Goal: Task Accomplishment & Management: Manage account settings

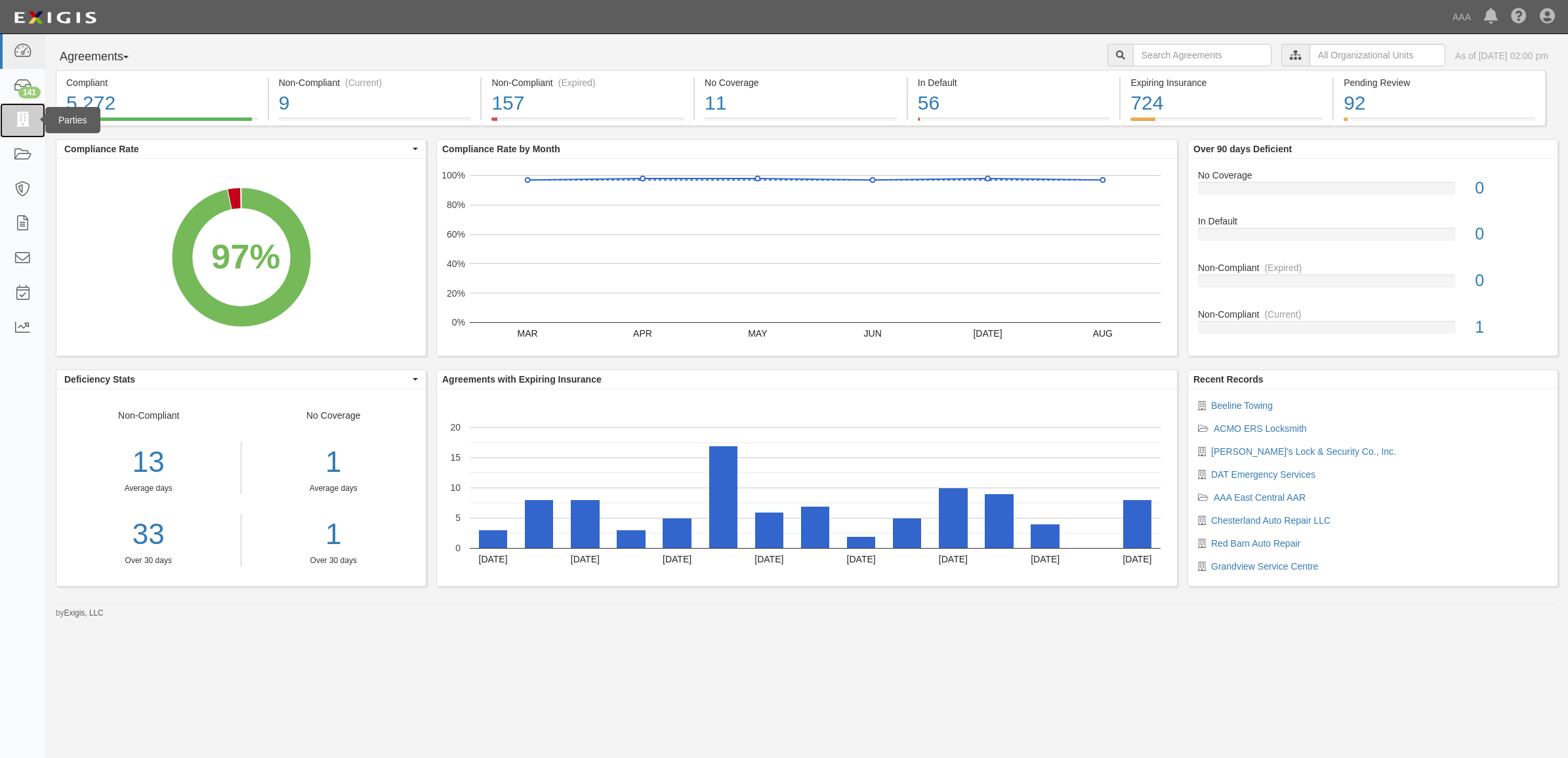
click at [31, 116] on icon at bounding box center [23, 120] width 19 height 15
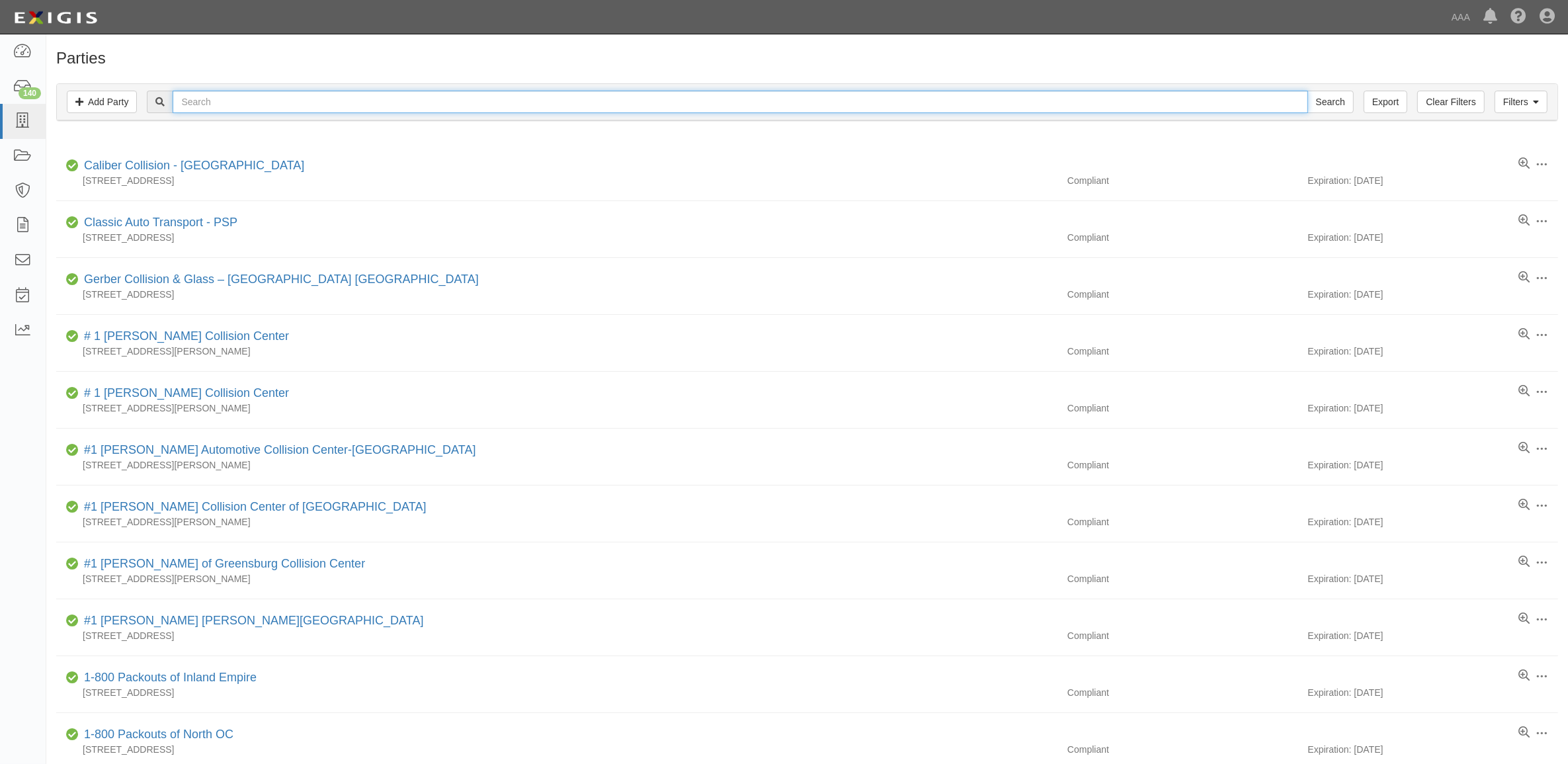
click at [338, 103] on input "text" at bounding box center [740, 102] width 1135 height 23
paste input "CC276111"
type input "CC276111"
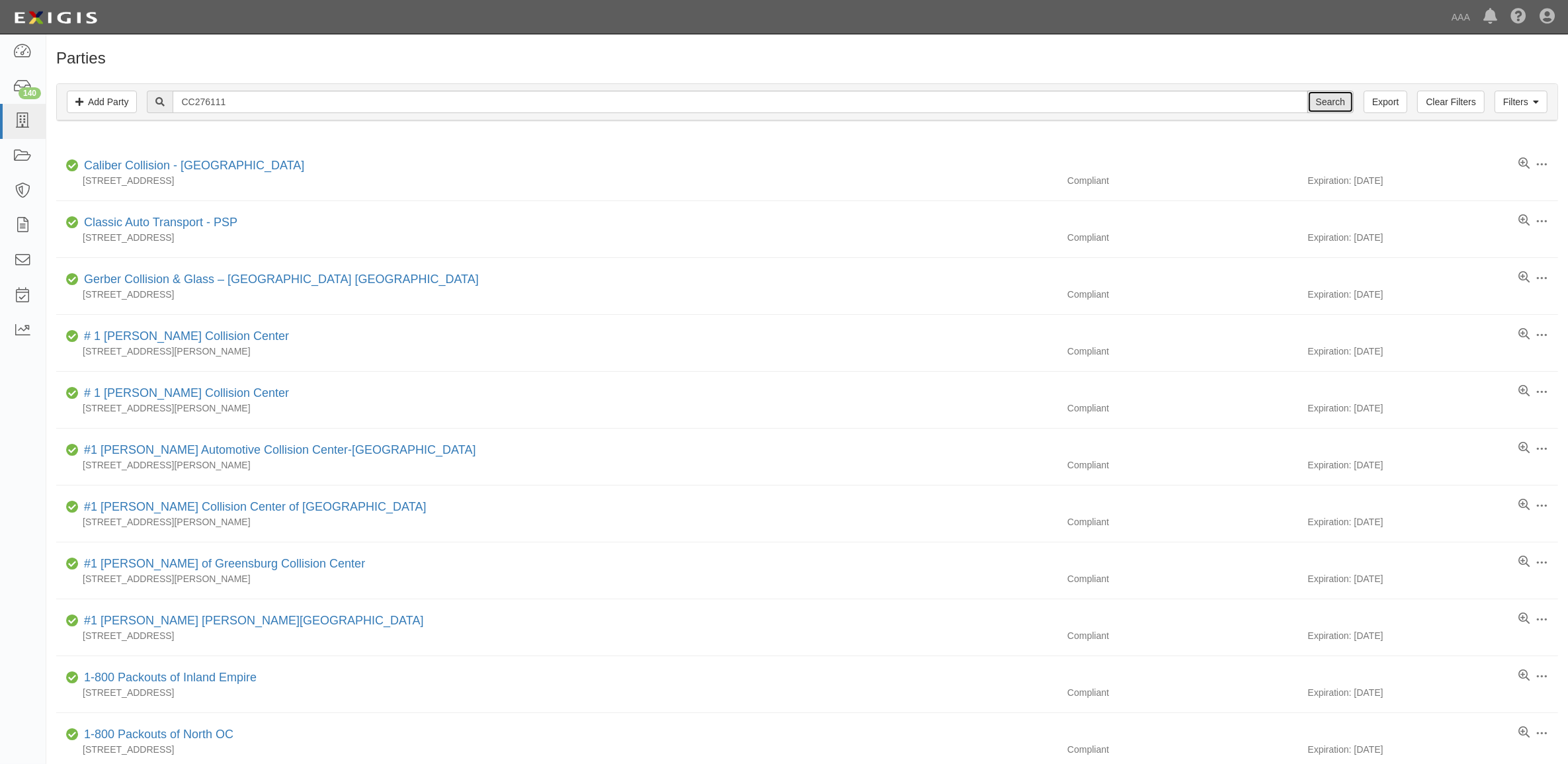
click at [1332, 106] on input "Search" at bounding box center [1330, 102] width 46 height 23
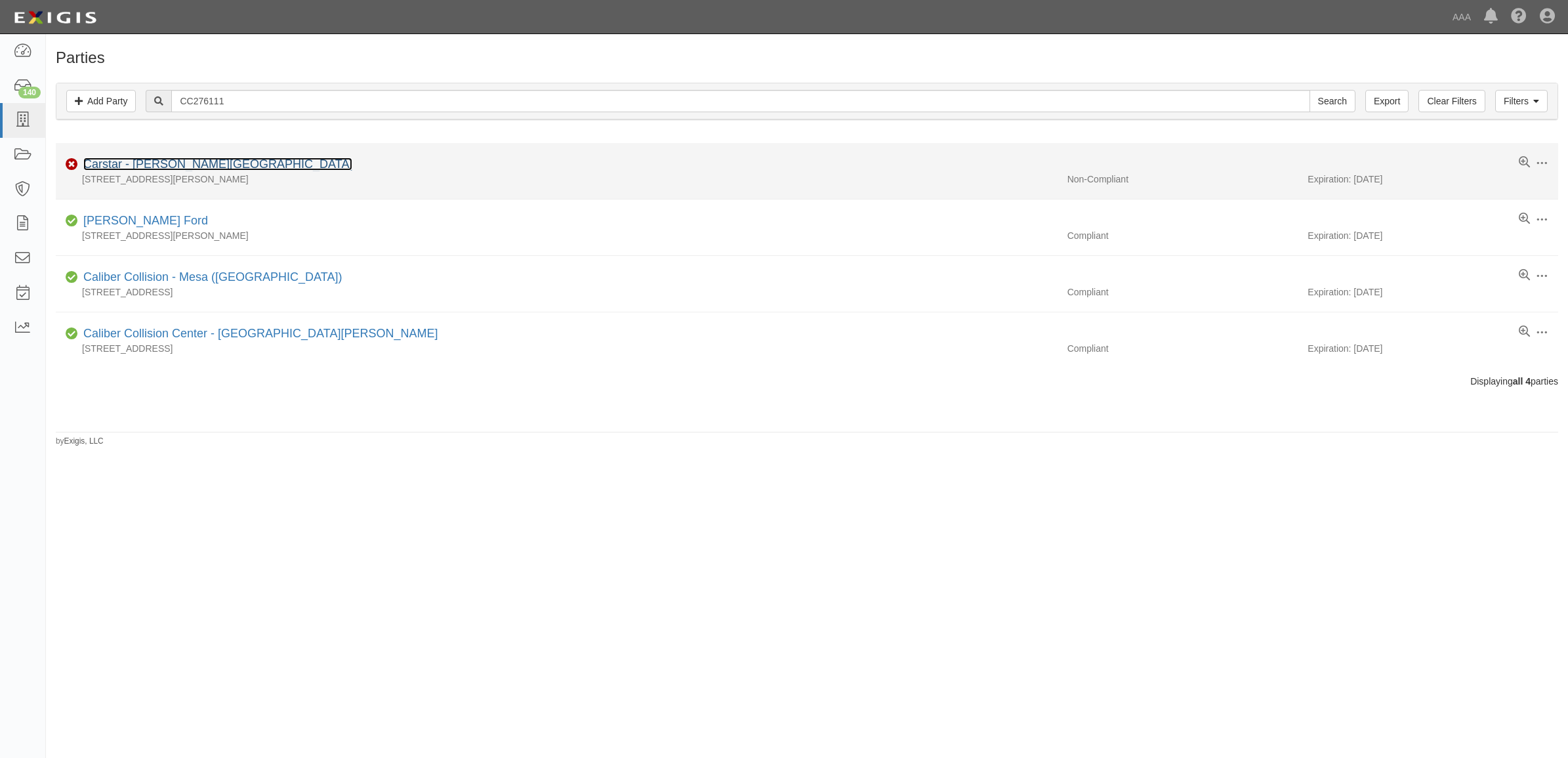
click at [177, 167] on link "Carstar - Balch Springs" at bounding box center [217, 164] width 269 height 13
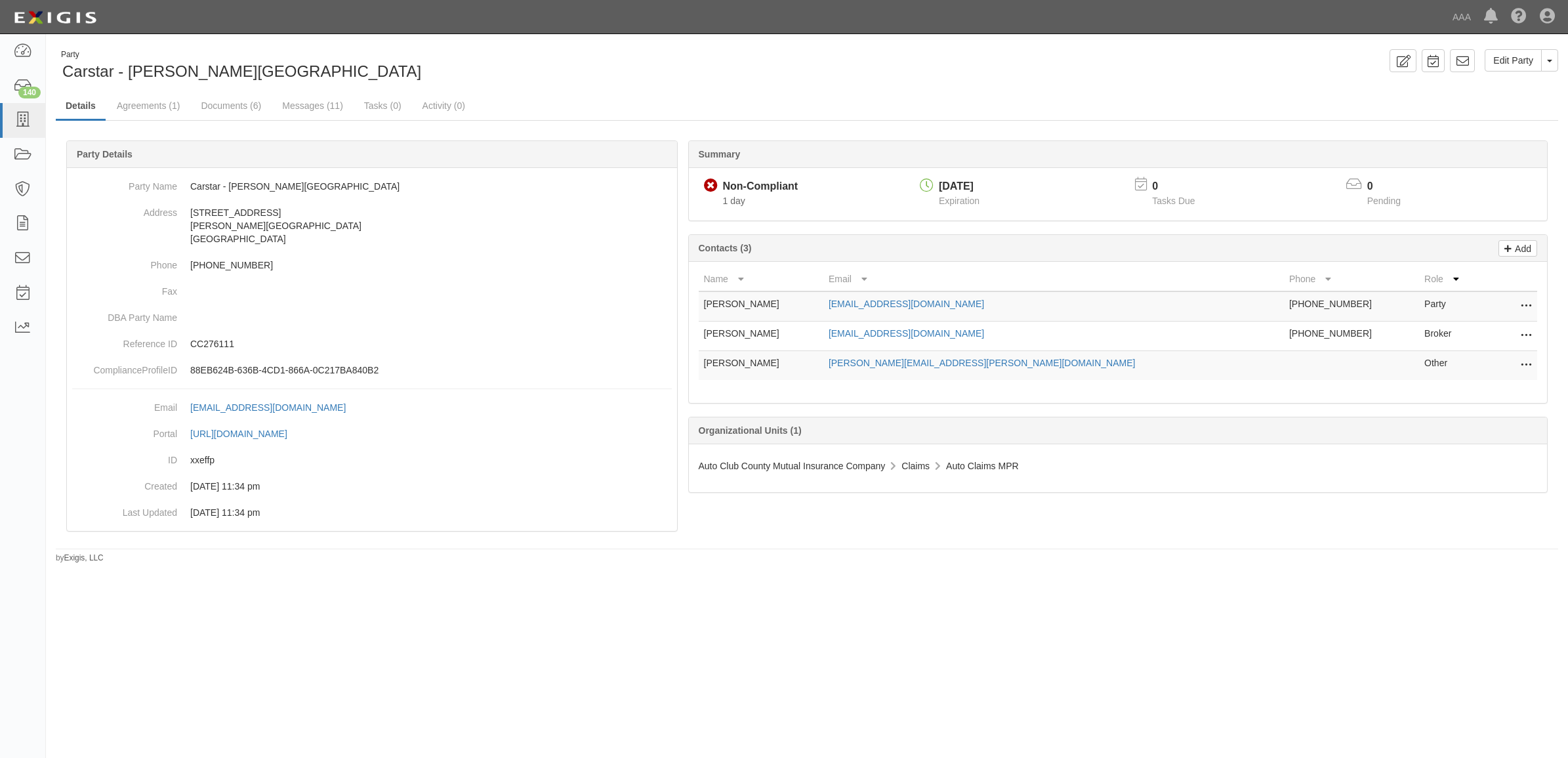
click at [1527, 333] on icon at bounding box center [1526, 336] width 11 height 17
drag, startPoint x: 1512, startPoint y: 333, endPoint x: 1503, endPoint y: 333, distance: 9.0
click at [1512, 333] on link "Edit" at bounding box center [1480, 332] width 104 height 24
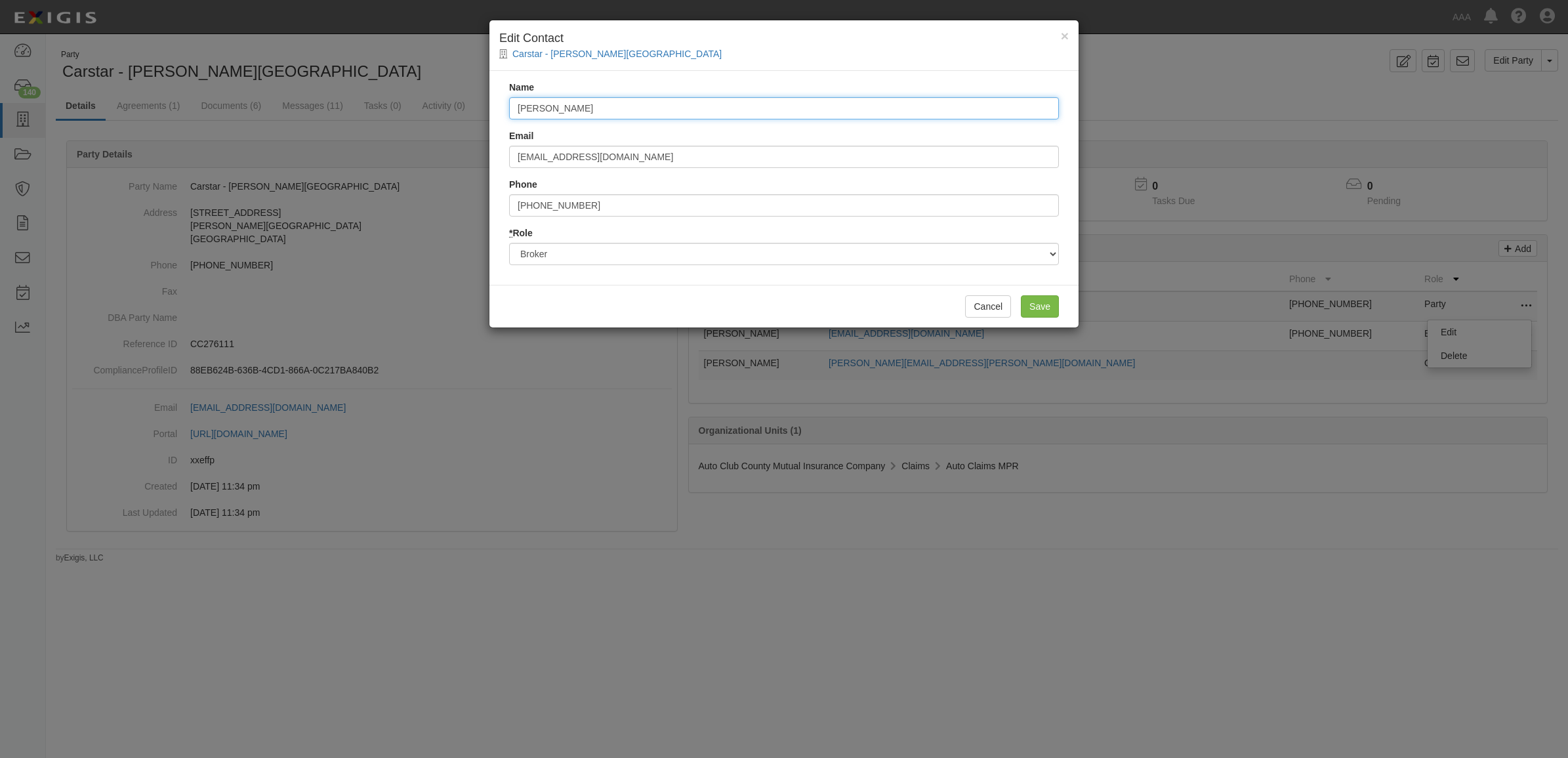
drag, startPoint x: 610, startPoint y: 106, endPoint x: 420, endPoint y: 102, distance: 190.0
click at [441, 104] on div "× Edit Contact Carstar - Balch Springs Name Micah Hahn Email micah@piainsure.co…" at bounding box center [784, 379] width 1568 height 758
type input "Patterson & Associates"
type input "certificate@piainsure.com"
type input "9726692431"
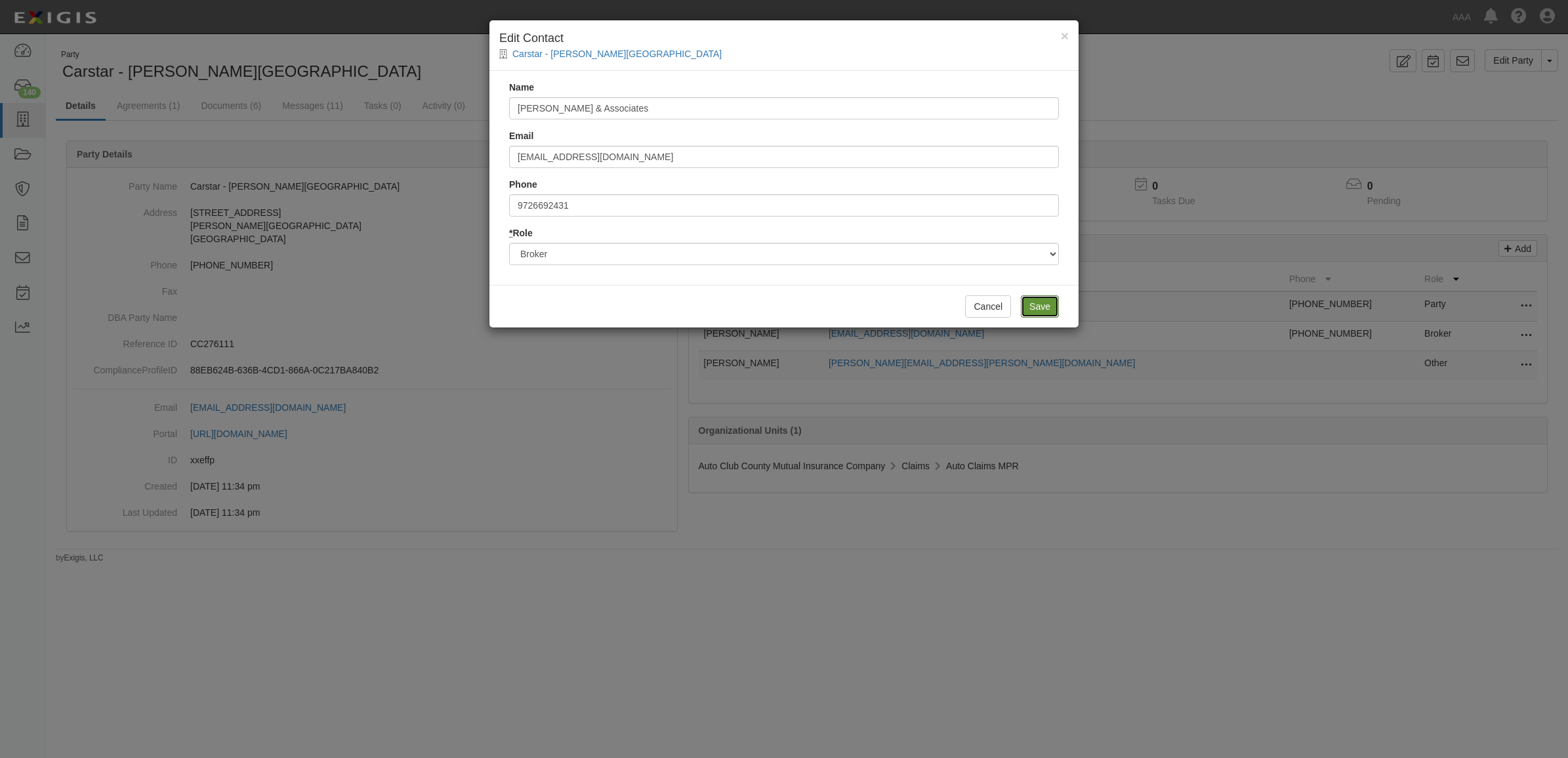
click at [1054, 307] on input "Save" at bounding box center [1040, 306] width 38 height 23
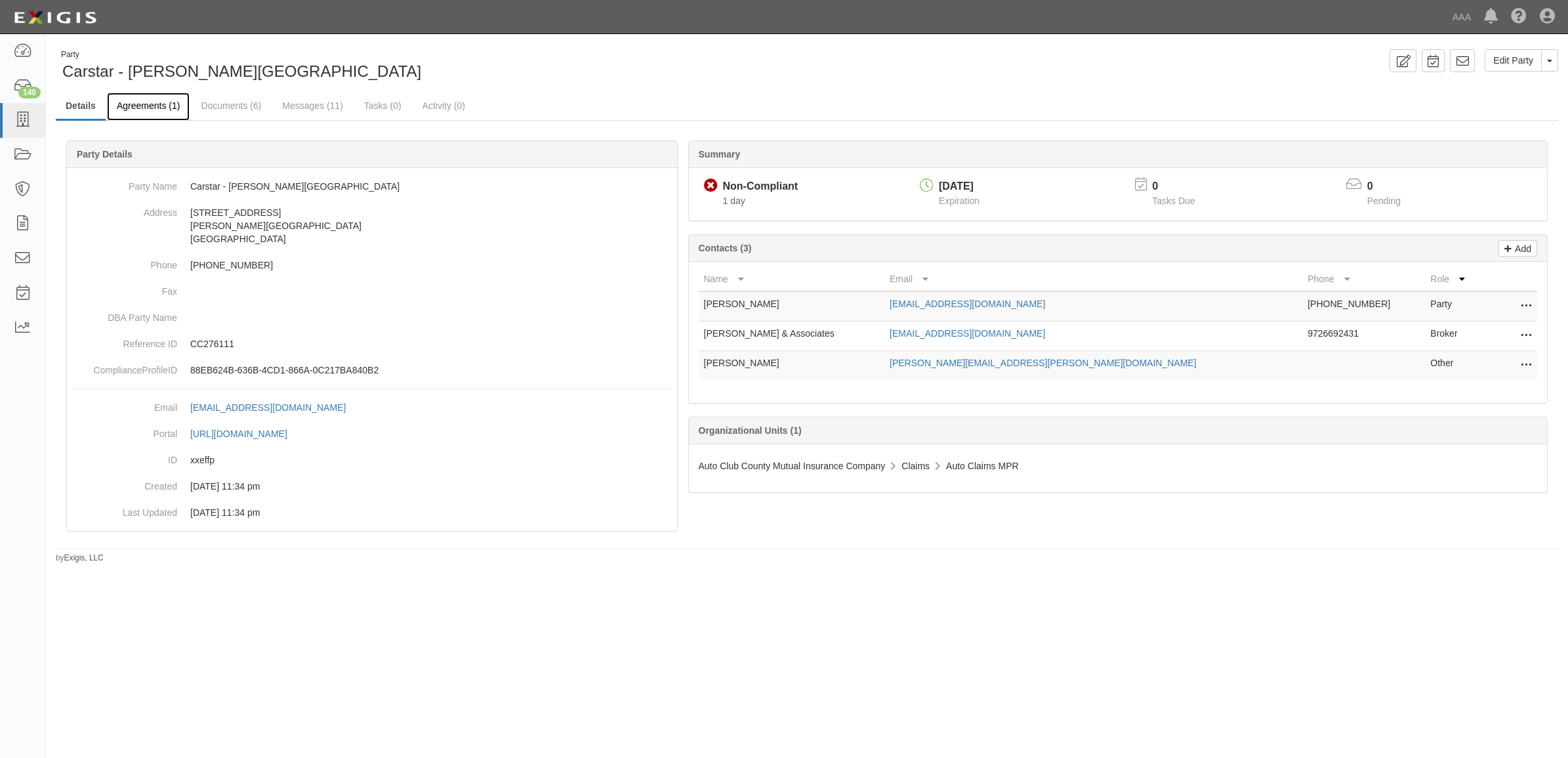
click at [145, 109] on link "Agreements (1)" at bounding box center [148, 106] width 82 height 28
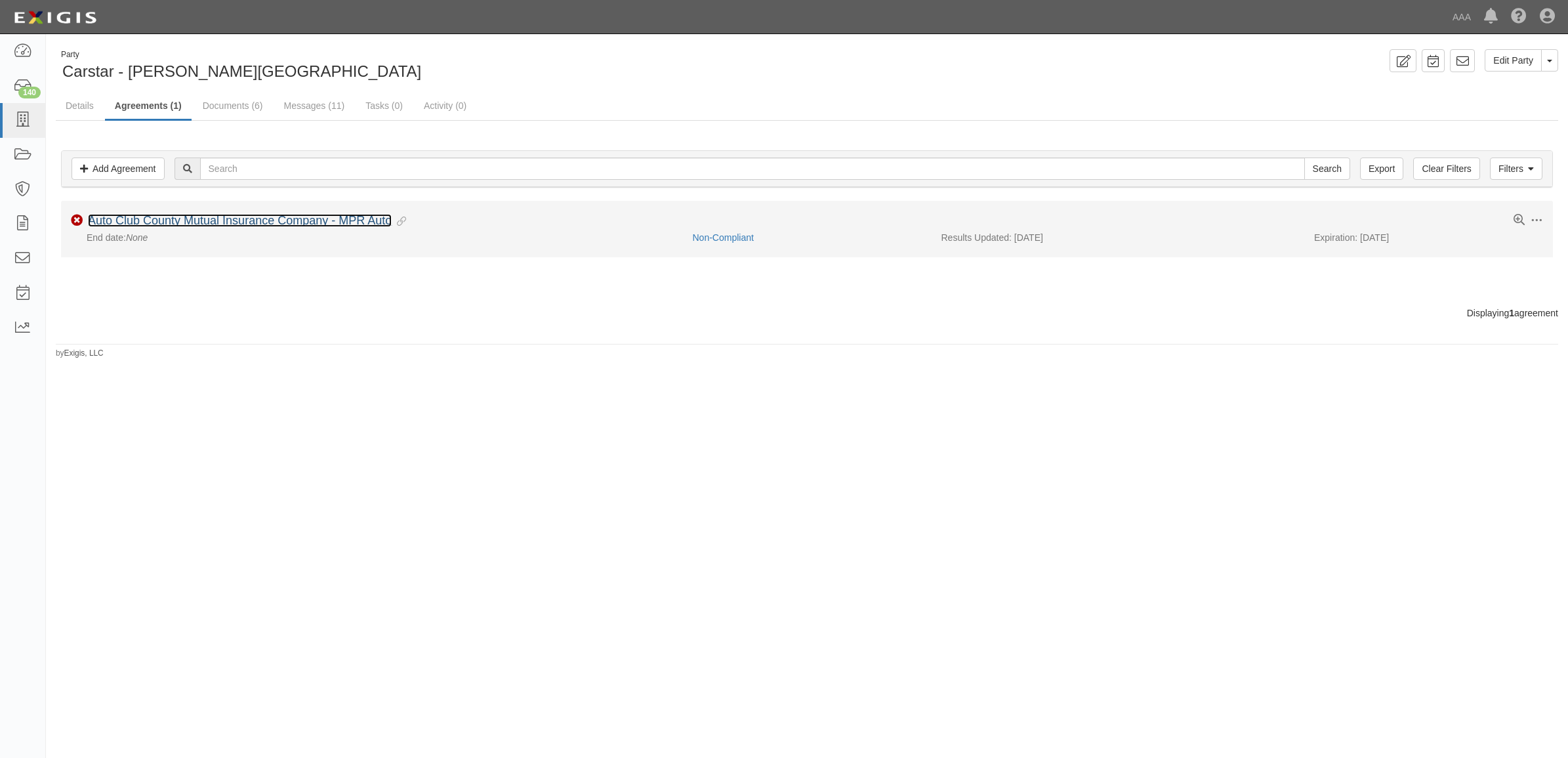
click at [188, 215] on link "Auto Club County Mutual Insurance Company - MPR Auto" at bounding box center [239, 221] width 304 height 13
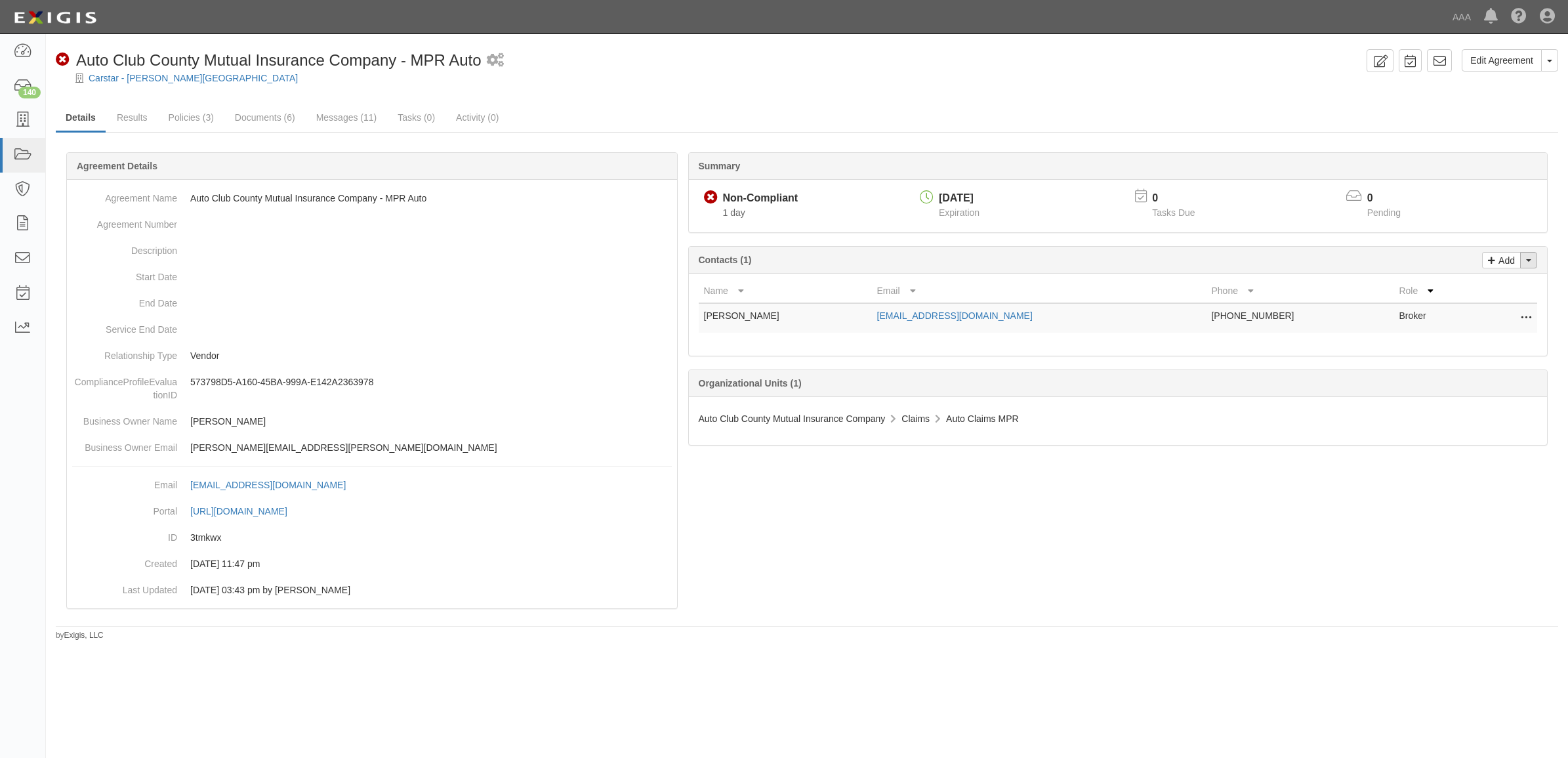
click at [1523, 256] on button "Toggle Contact Dropdown" at bounding box center [1529, 260] width 17 height 17
click at [1510, 286] on link "Change contacts" at bounding box center [1485, 284] width 104 height 17
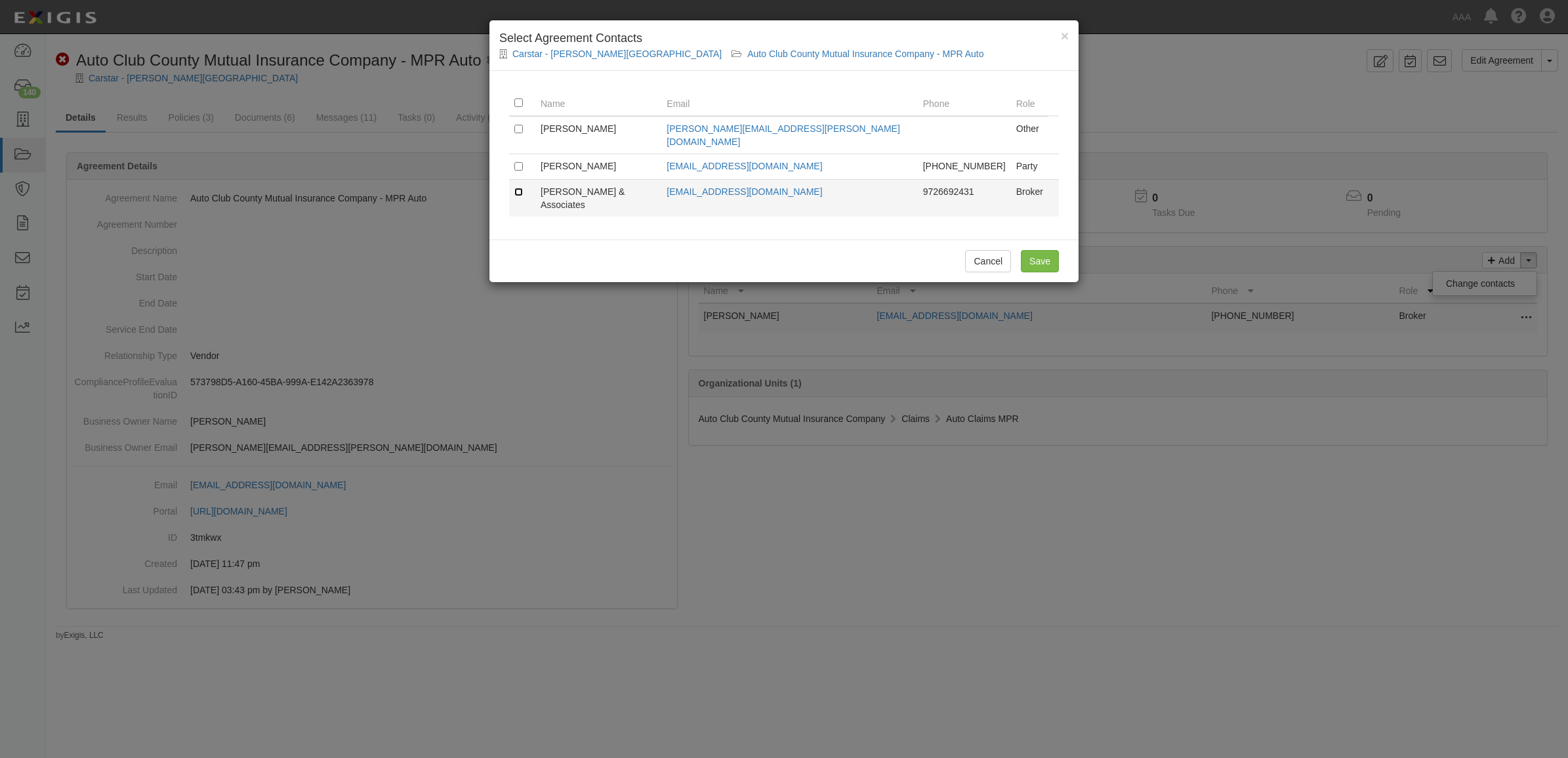
click at [517, 187] on input "checkbox" at bounding box center [518, 191] width 9 height 9
checkbox input "true"
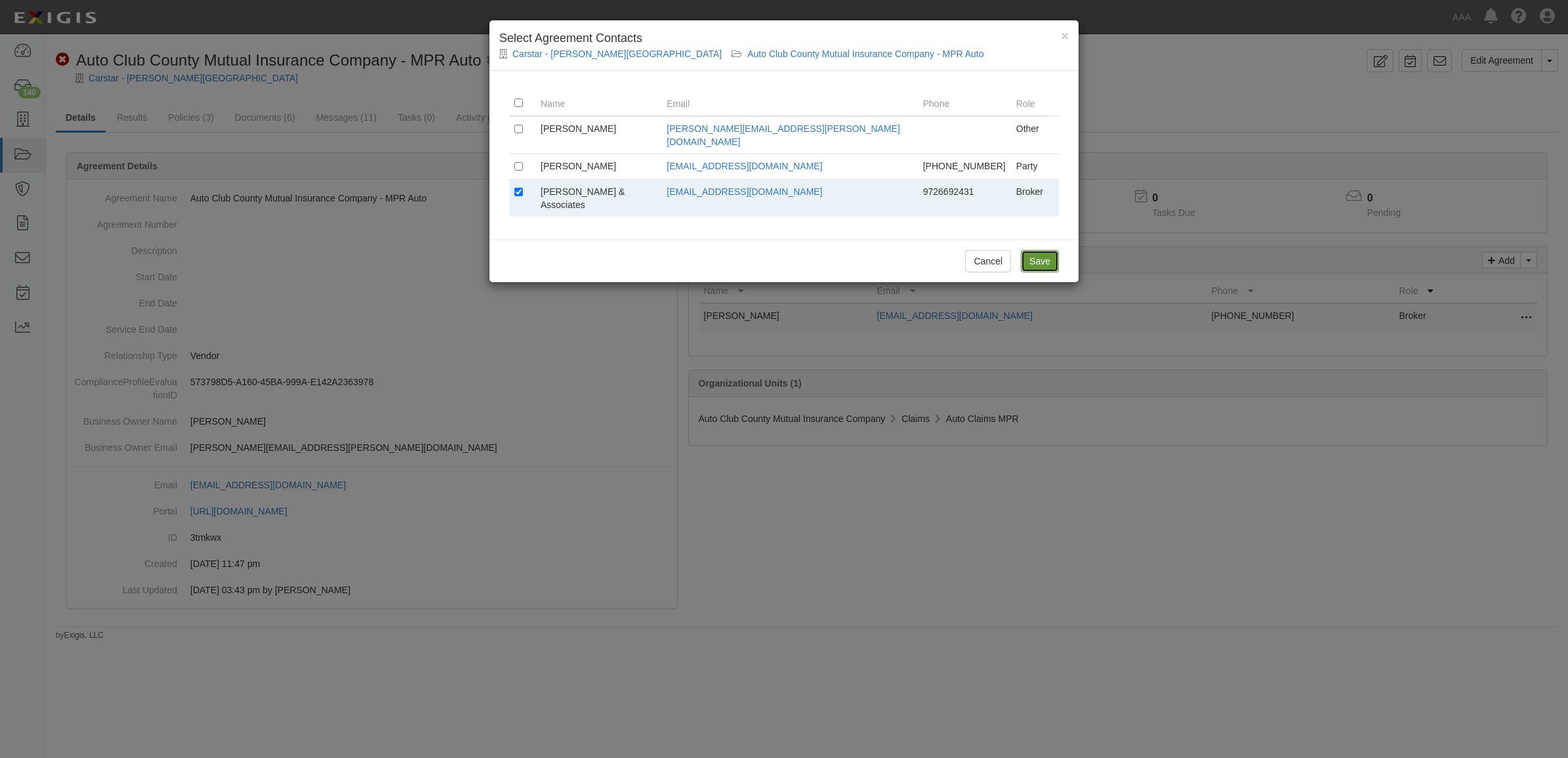
click at [1030, 250] on input "Save" at bounding box center [1040, 261] width 38 height 23
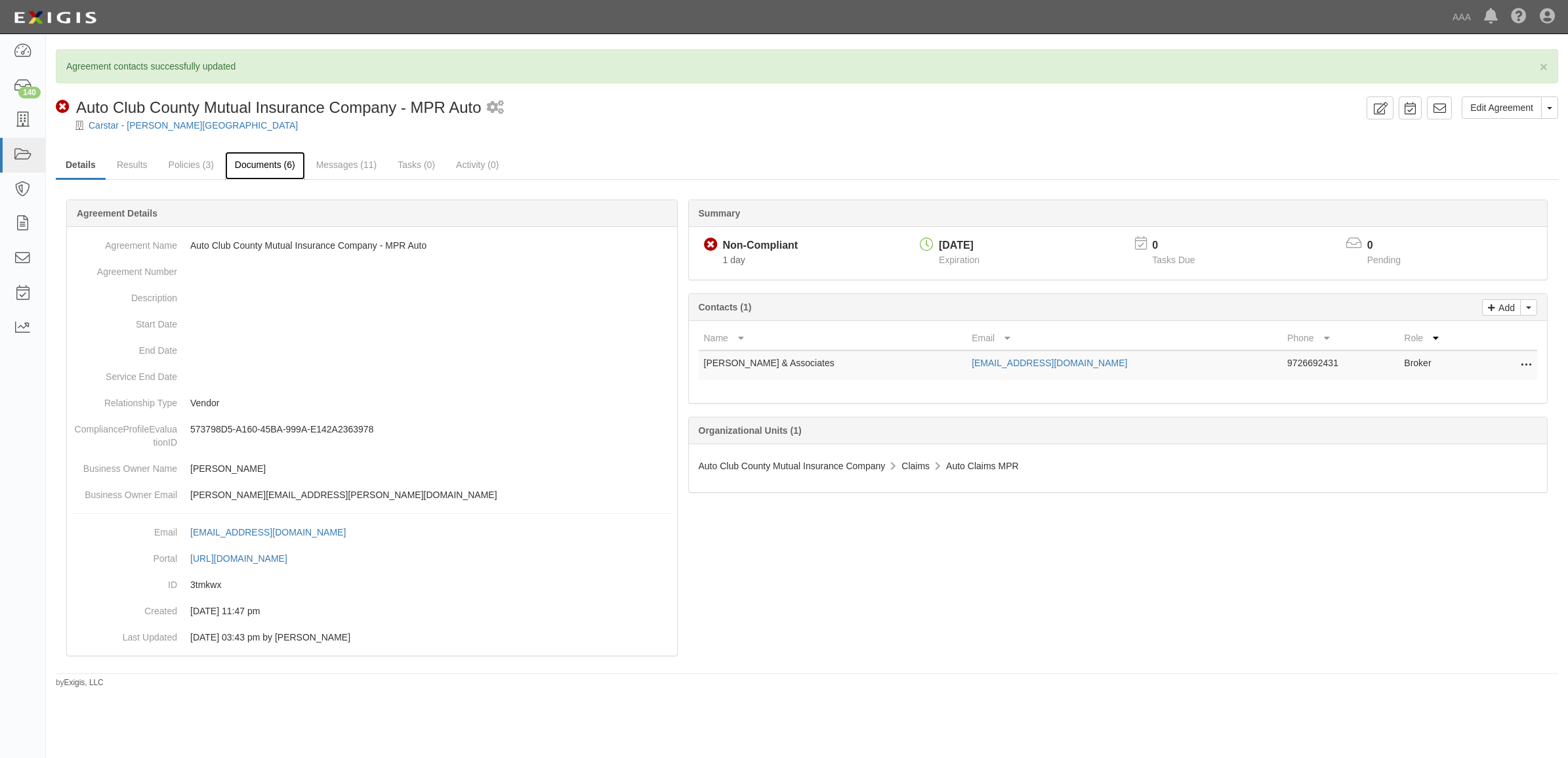
click at [256, 159] on link "Documents (6)" at bounding box center [265, 165] width 80 height 28
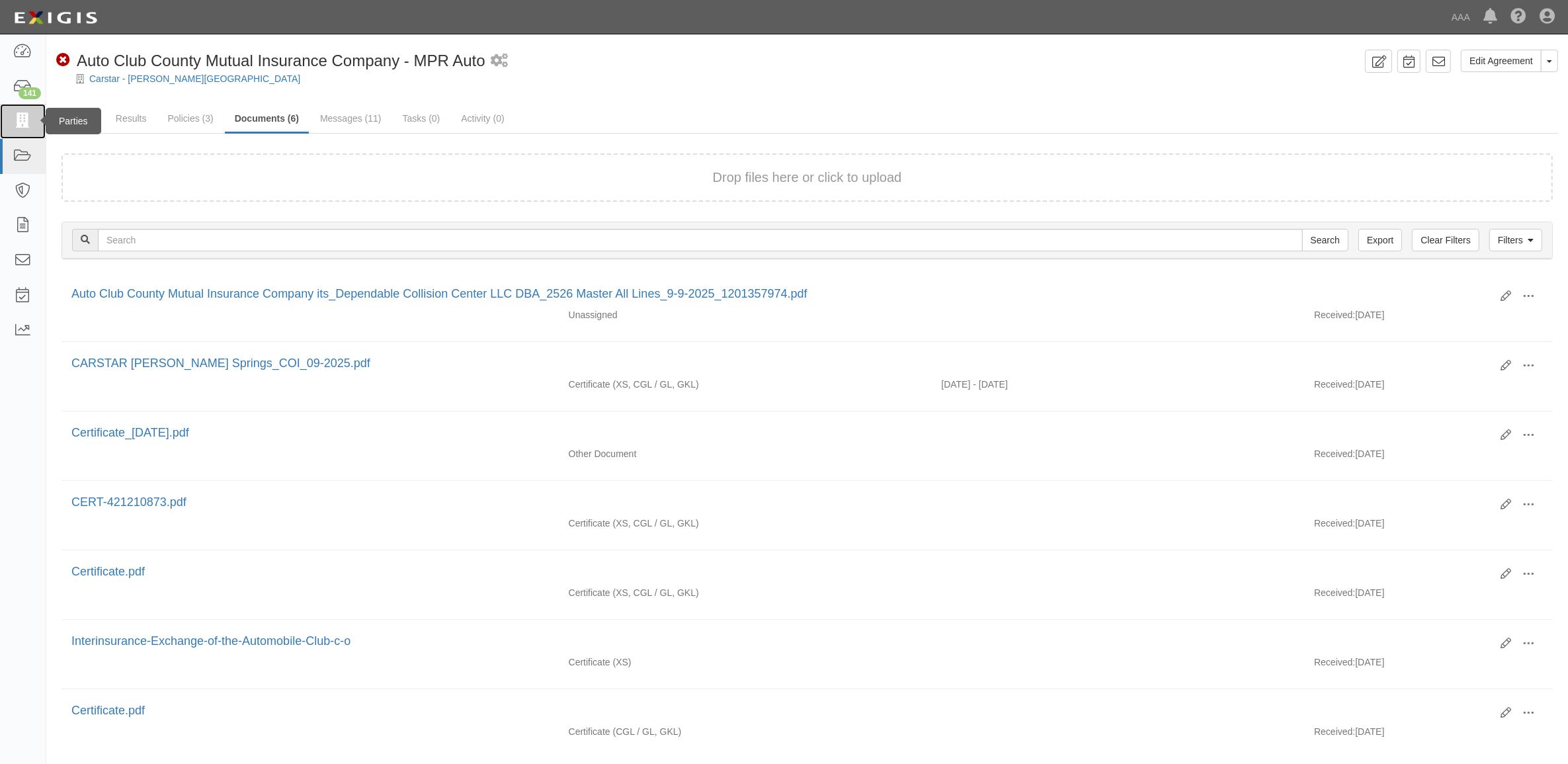
click at [22, 123] on icon at bounding box center [23, 121] width 19 height 15
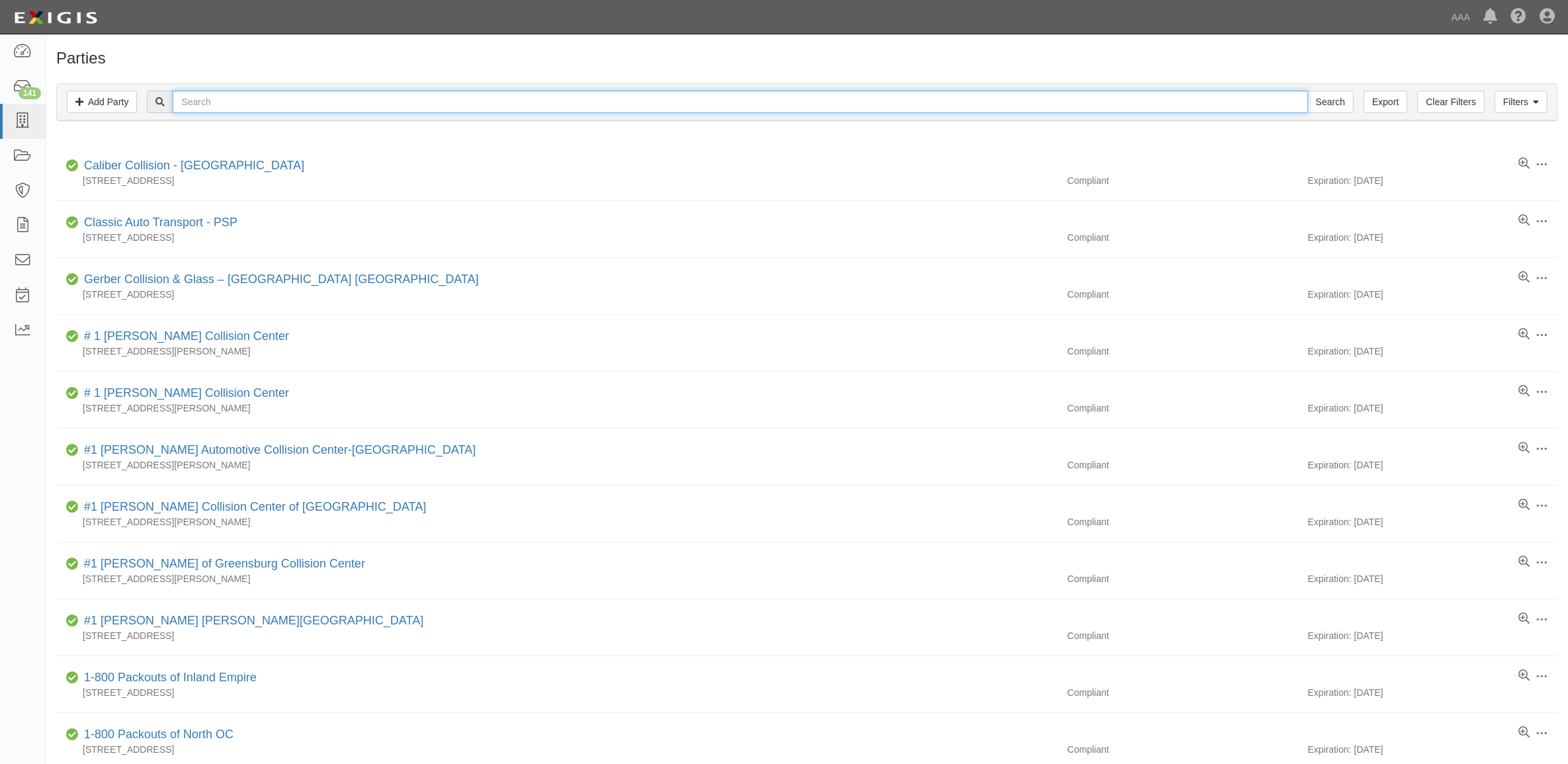
click at [246, 103] on input "text" at bounding box center [740, 102] width 1135 height 23
paste input "10294"
type input "10294"
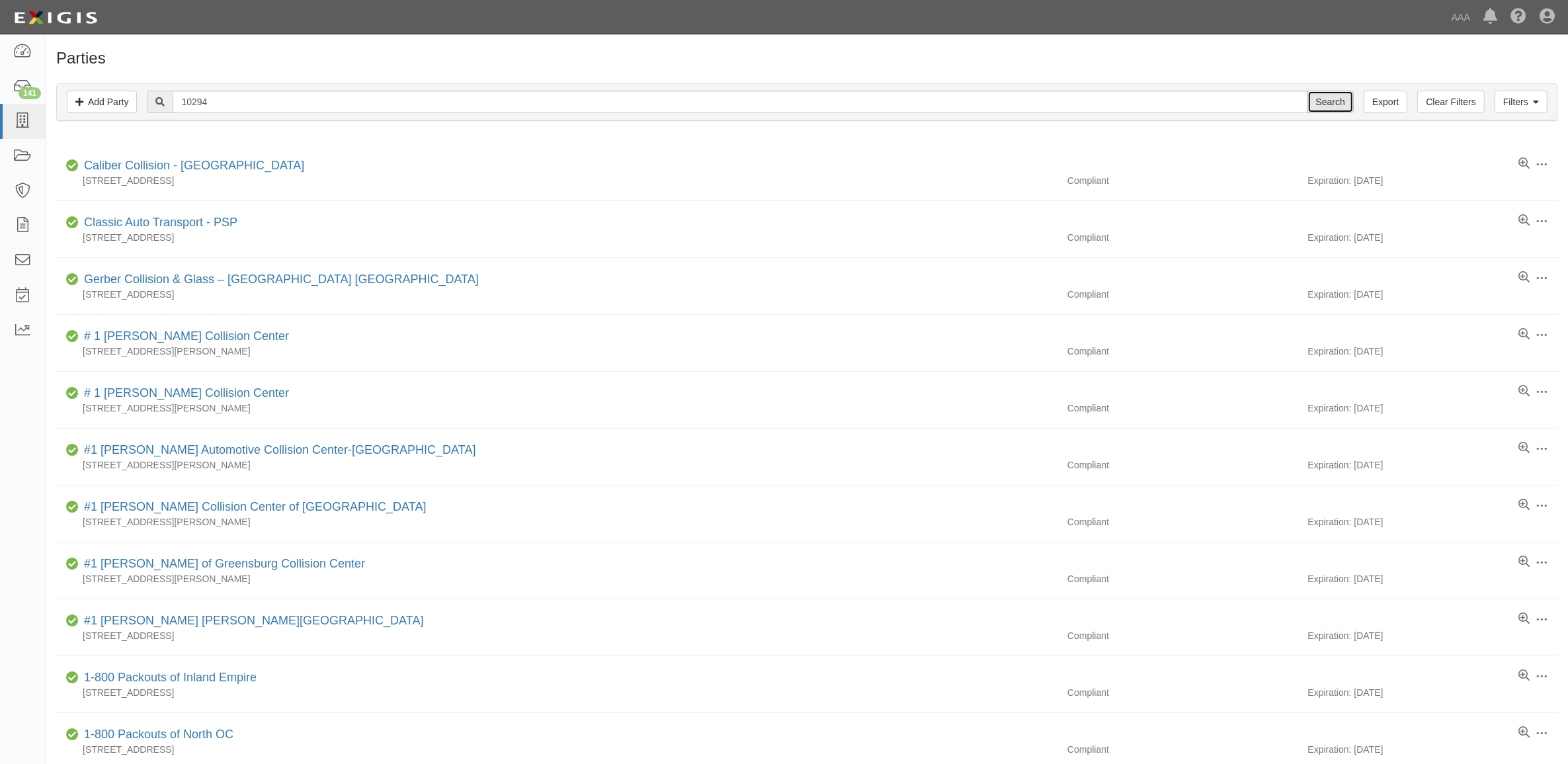
click at [1333, 103] on input "Search" at bounding box center [1330, 102] width 46 height 23
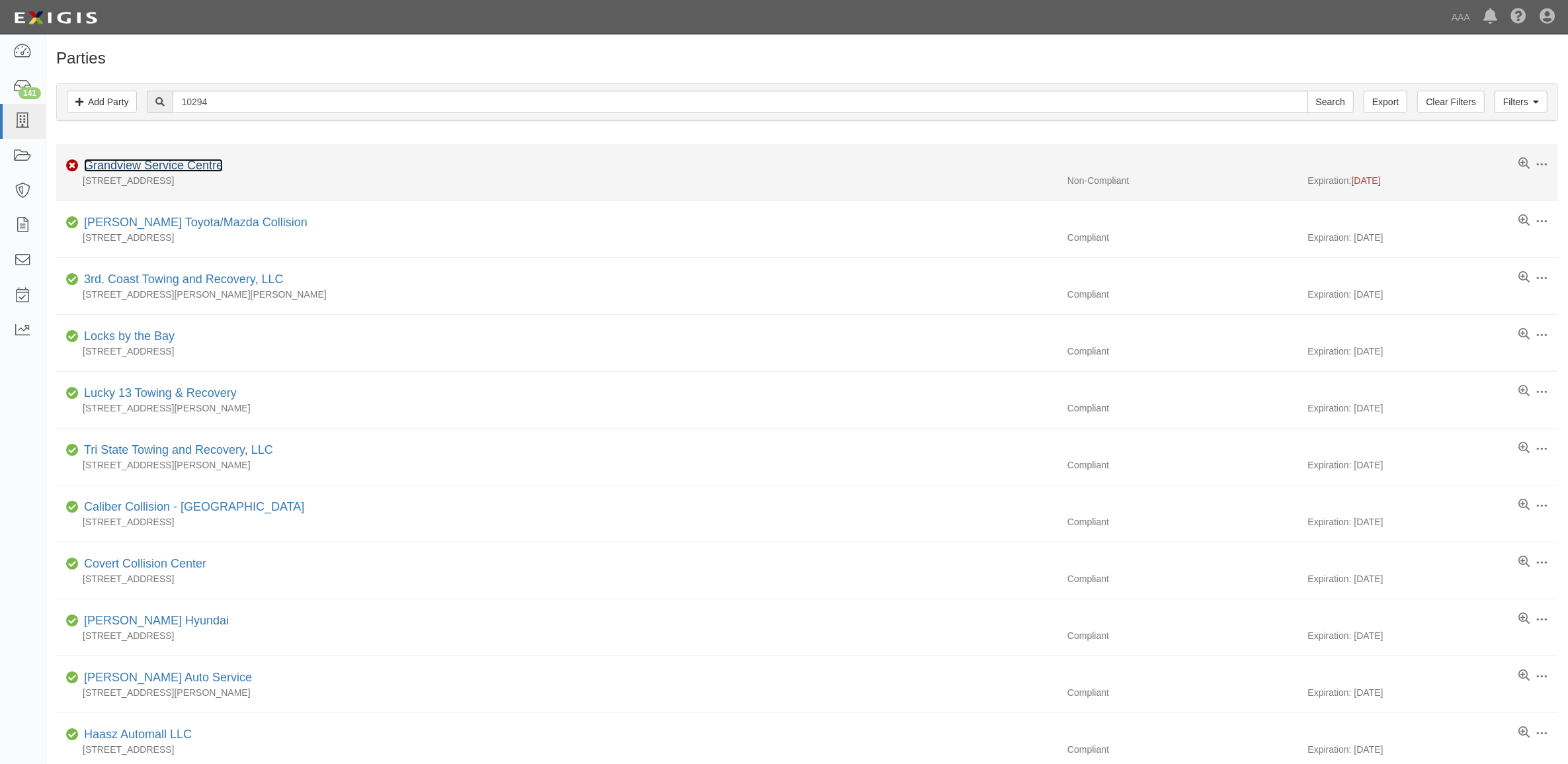
click at [196, 166] on link "Grandview Service Centre" at bounding box center [153, 165] width 139 height 13
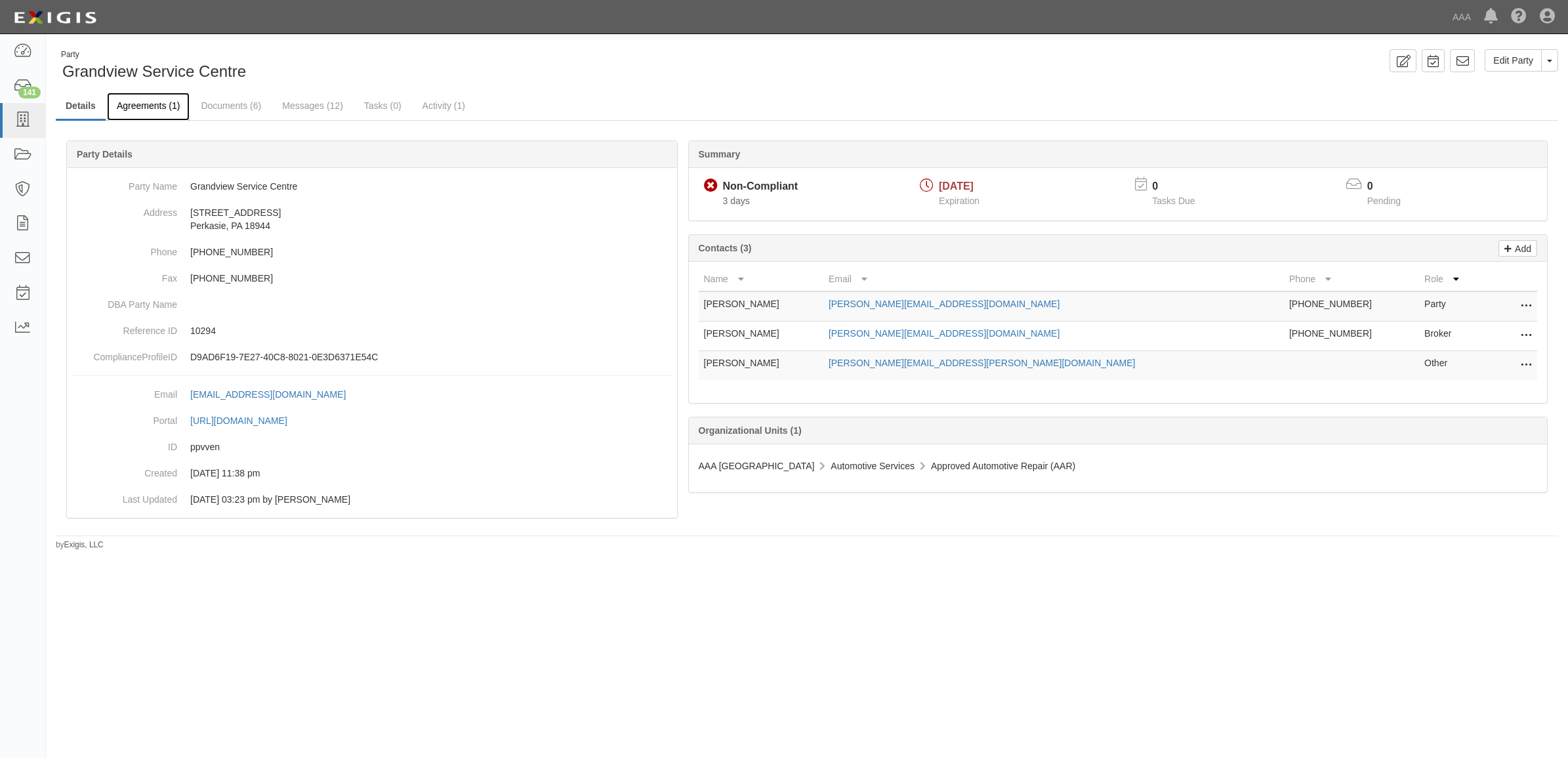
click at [143, 105] on link "Agreements (1)" at bounding box center [148, 106] width 82 height 28
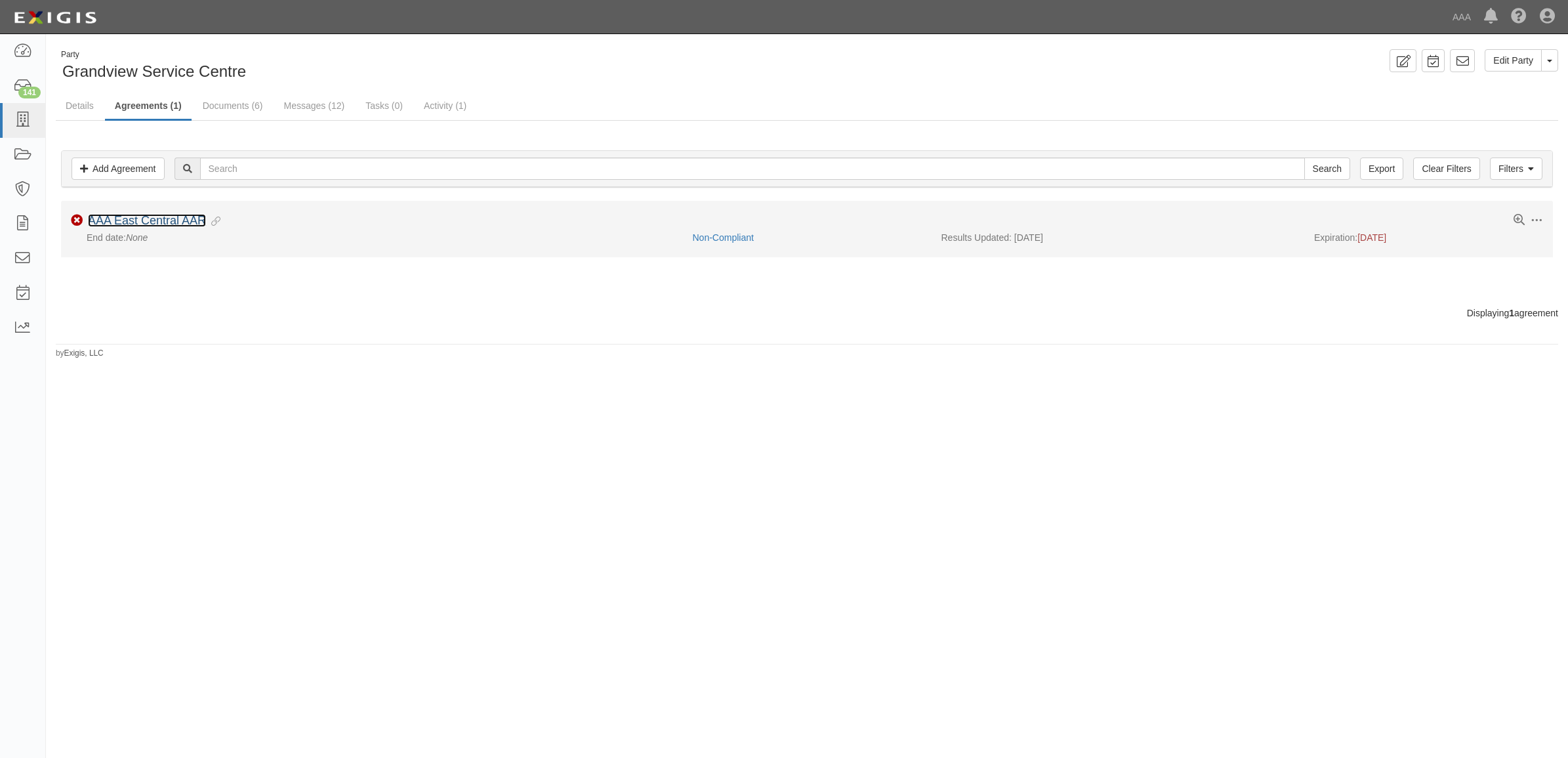
click at [163, 223] on link "AAA East Central AAR" at bounding box center [147, 221] width 118 height 13
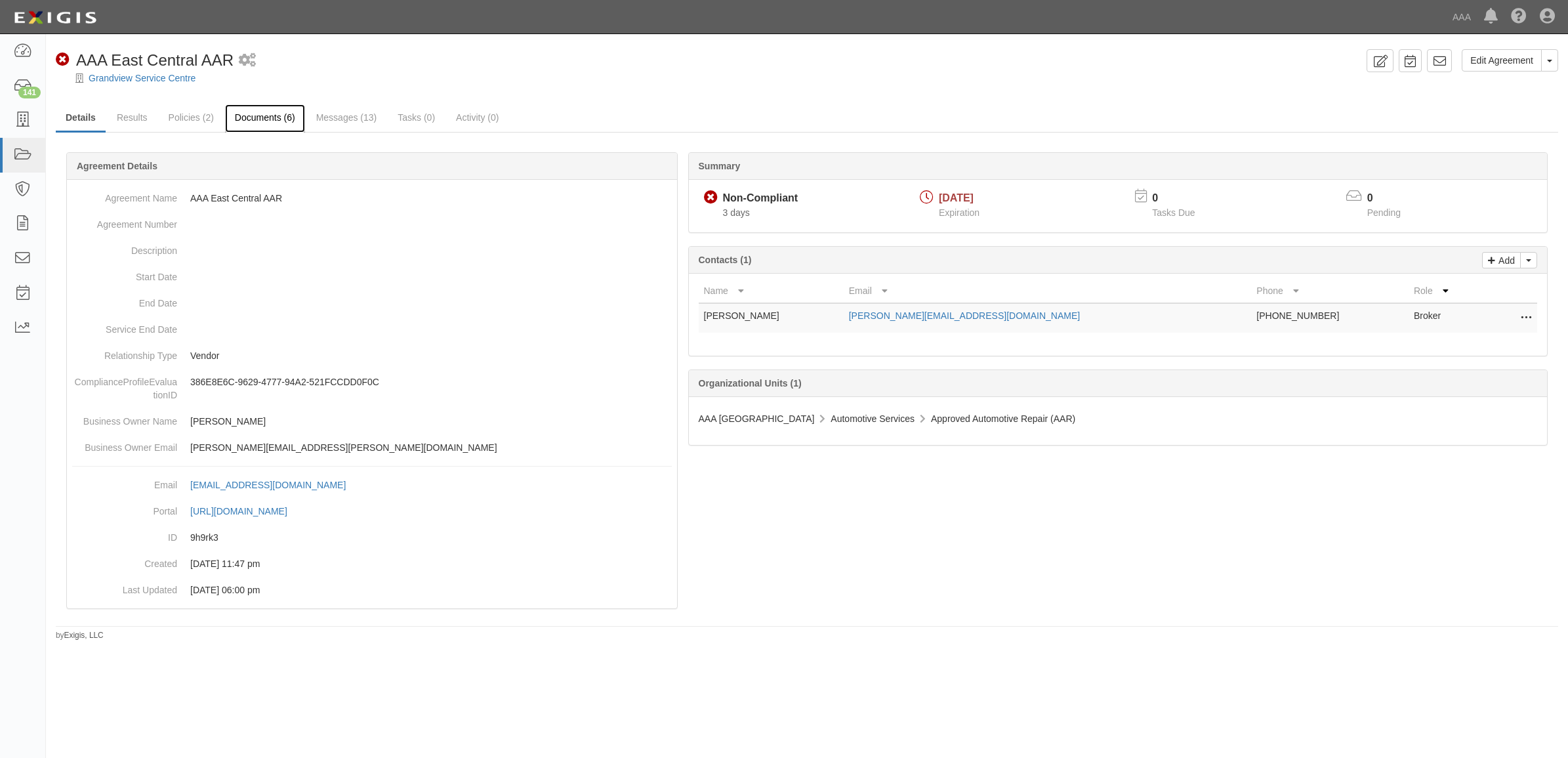
click at [258, 125] on link "Documents (6)" at bounding box center [265, 118] width 80 height 28
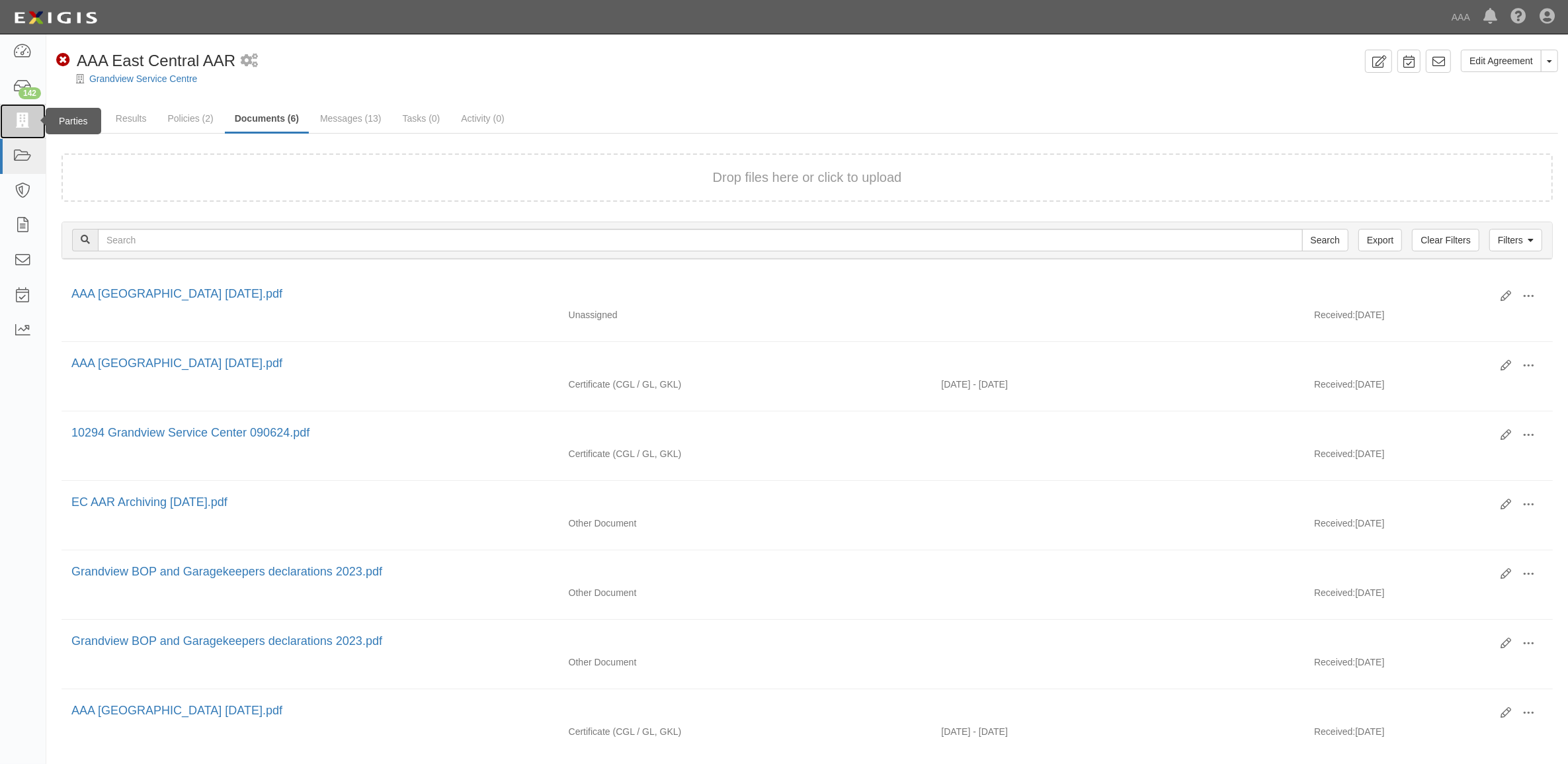
click at [18, 121] on icon at bounding box center [23, 121] width 19 height 15
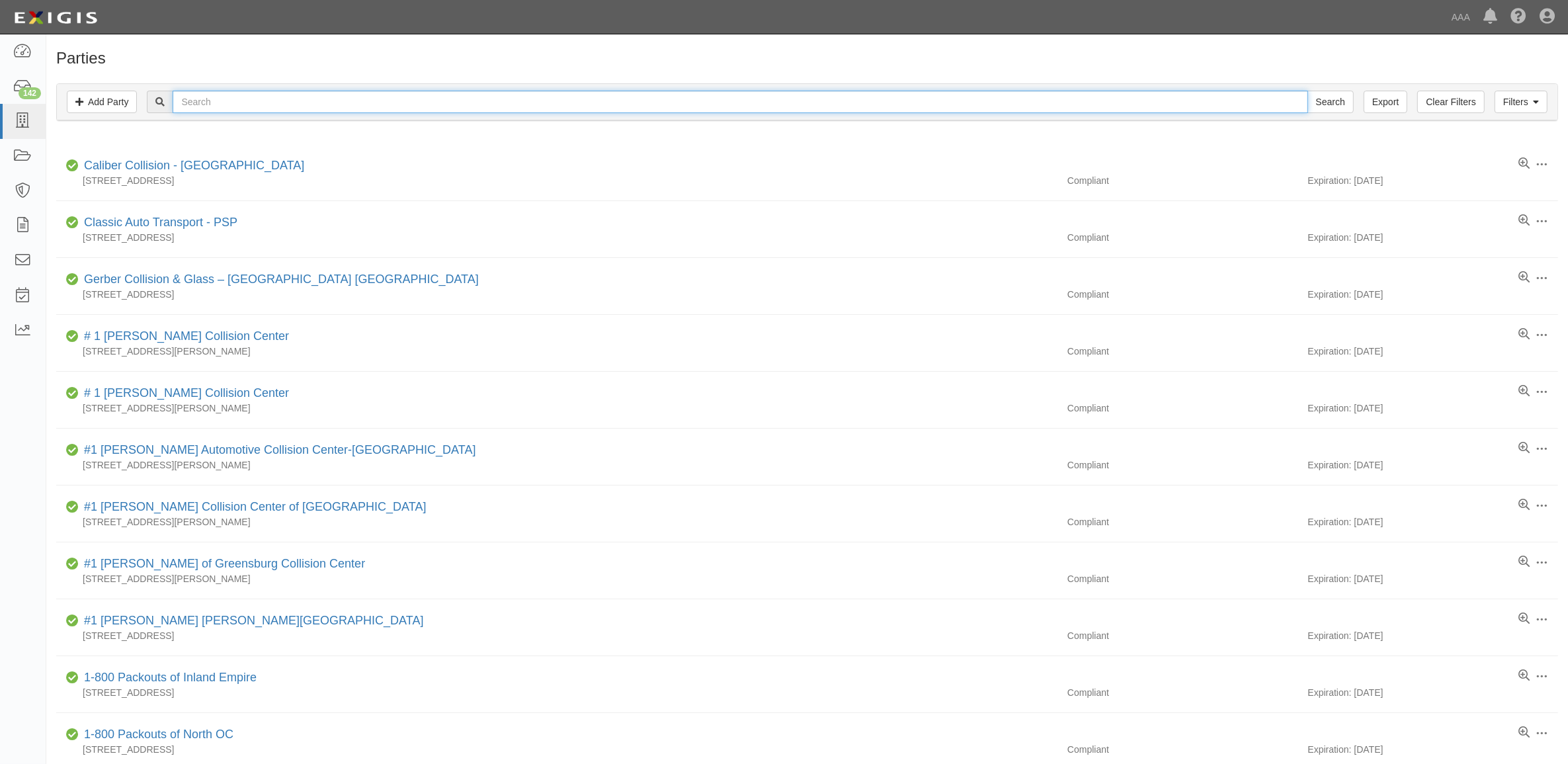
click at [465, 102] on input "text" at bounding box center [740, 102] width 1135 height 23
type input "CC377193"
click at [1307, 90] on input "Search" at bounding box center [1330, 102] width 46 height 23
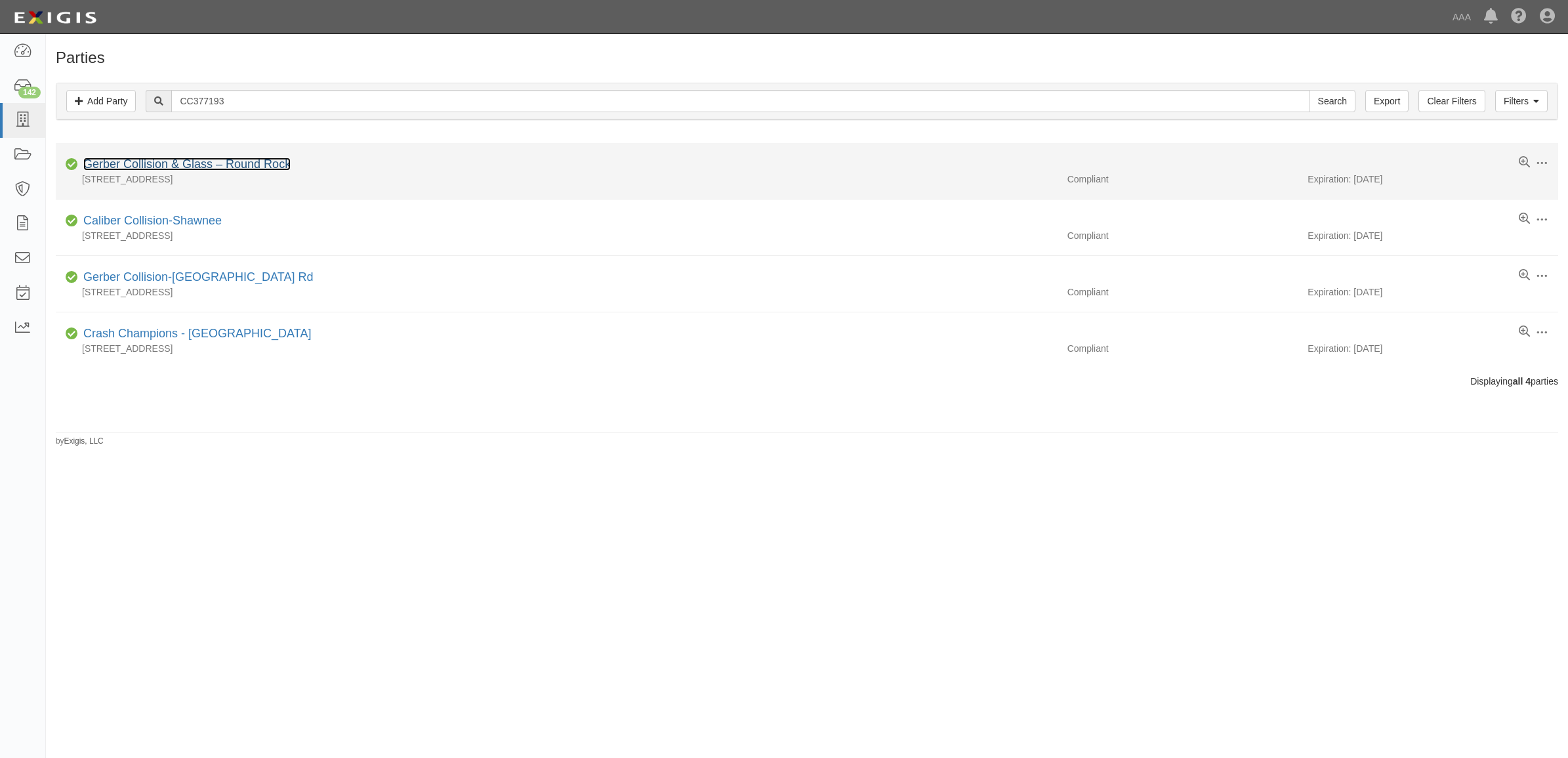
click at [227, 165] on link "Gerber Collision & Glass – Round Rock" at bounding box center [187, 164] width 207 height 13
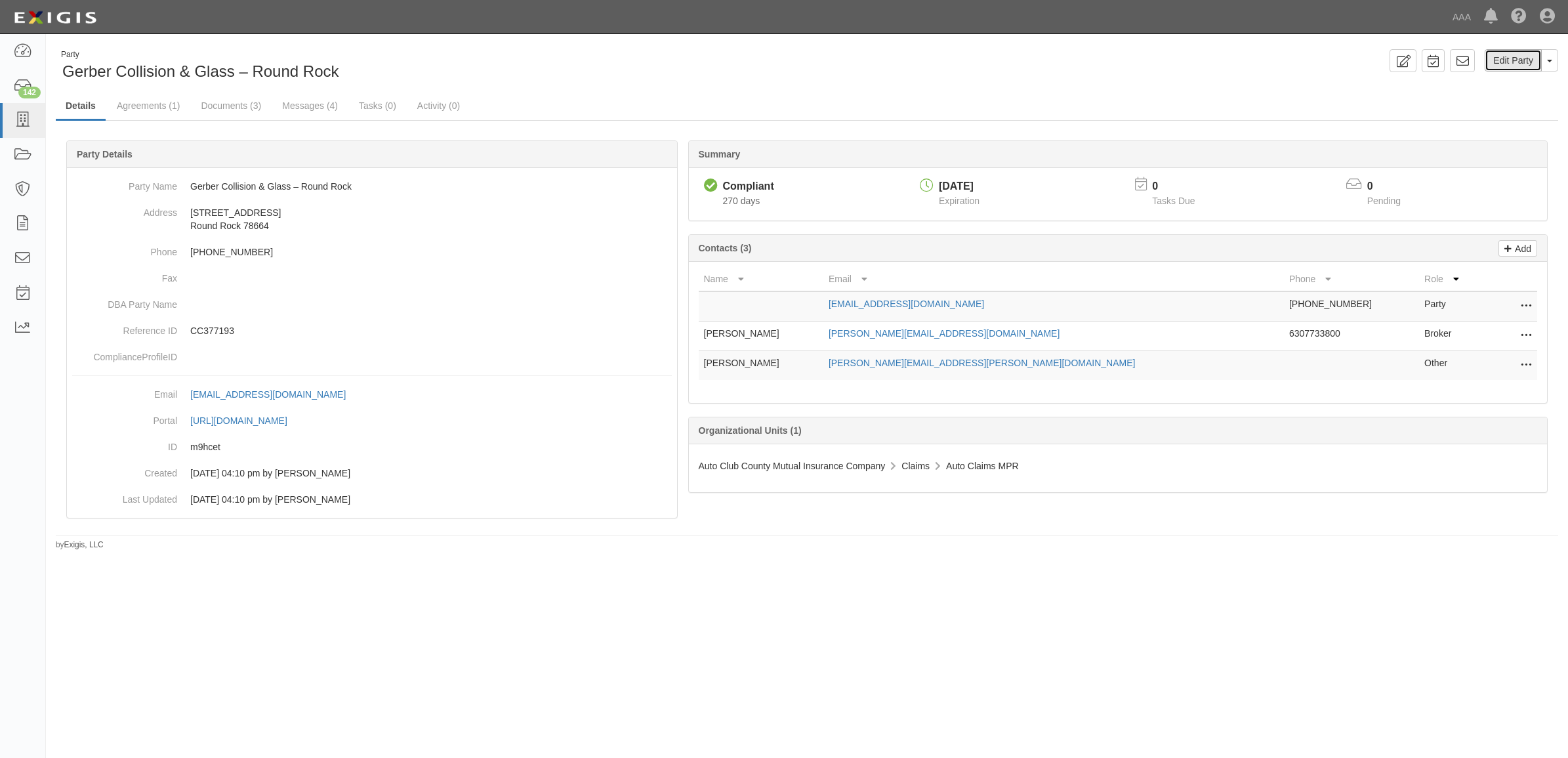
click at [1498, 54] on link "Edit Party" at bounding box center [1514, 60] width 57 height 23
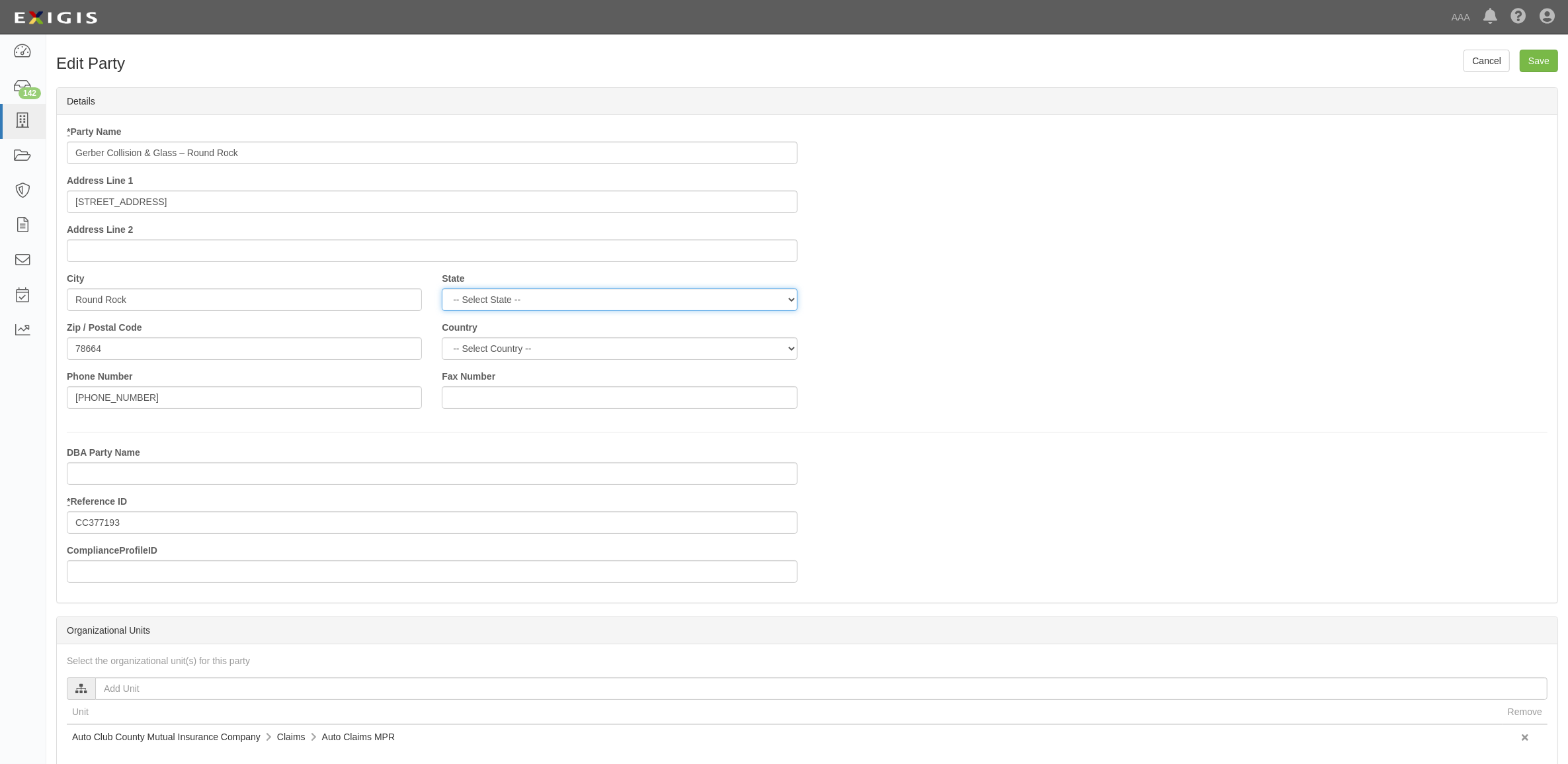
click at [623, 299] on select "-- Select State -- [US_STATE] [US_STATE] [US_STATE] [US_STATE] [US_STATE] [US_S…" at bounding box center [620, 300] width 355 height 23
select select "TX"
click at [442, 289] on select "-- Select State -- Alabama Alaska Arizona Arkansas California Colorado Connecti…" at bounding box center [620, 300] width 355 height 23
click at [1549, 64] on input "Save" at bounding box center [1539, 61] width 38 height 23
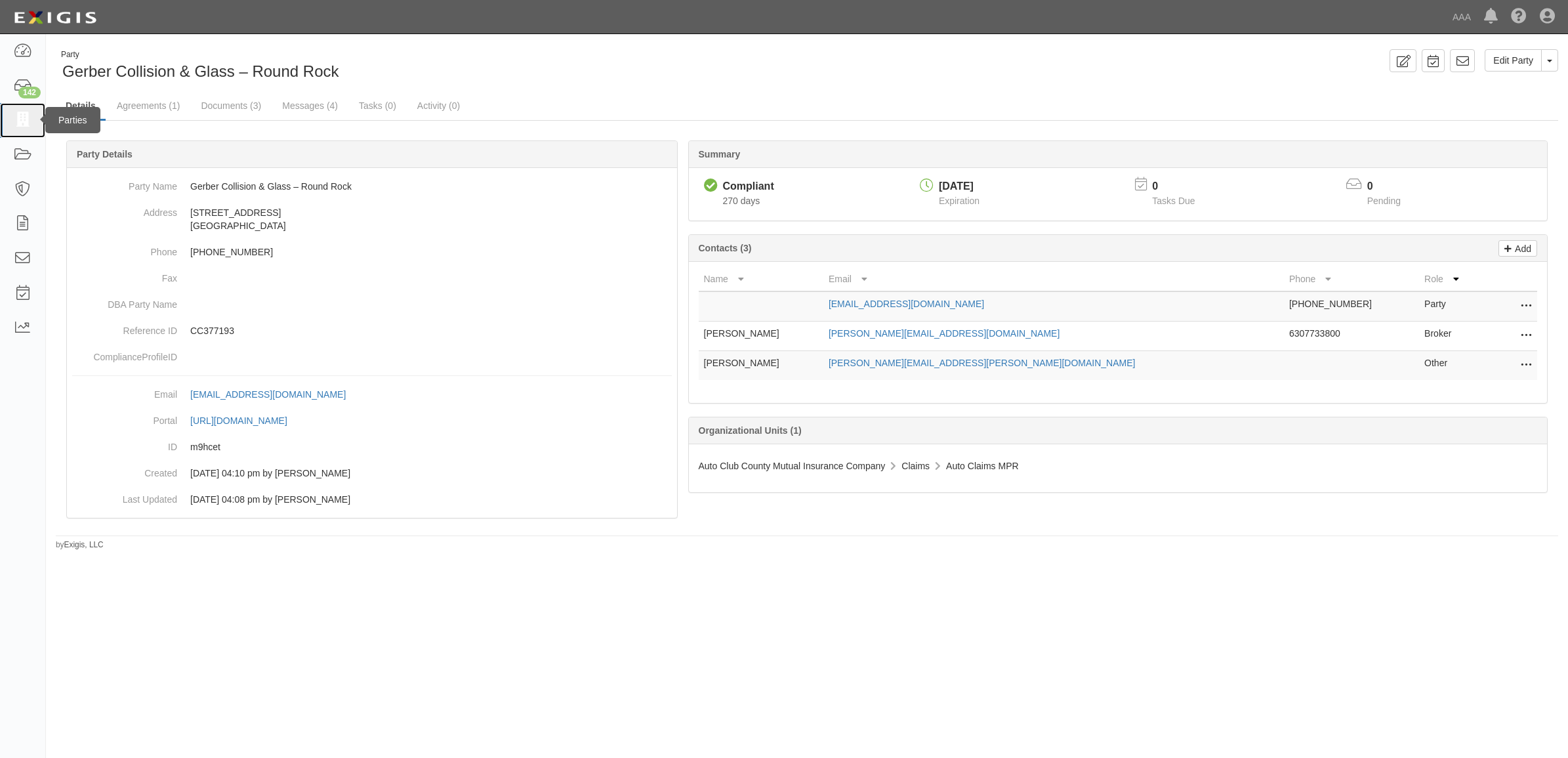
drag, startPoint x: 19, startPoint y: 126, endPoint x: 41, endPoint y: 155, distance: 36.4
click at [20, 126] on icon at bounding box center [23, 120] width 19 height 15
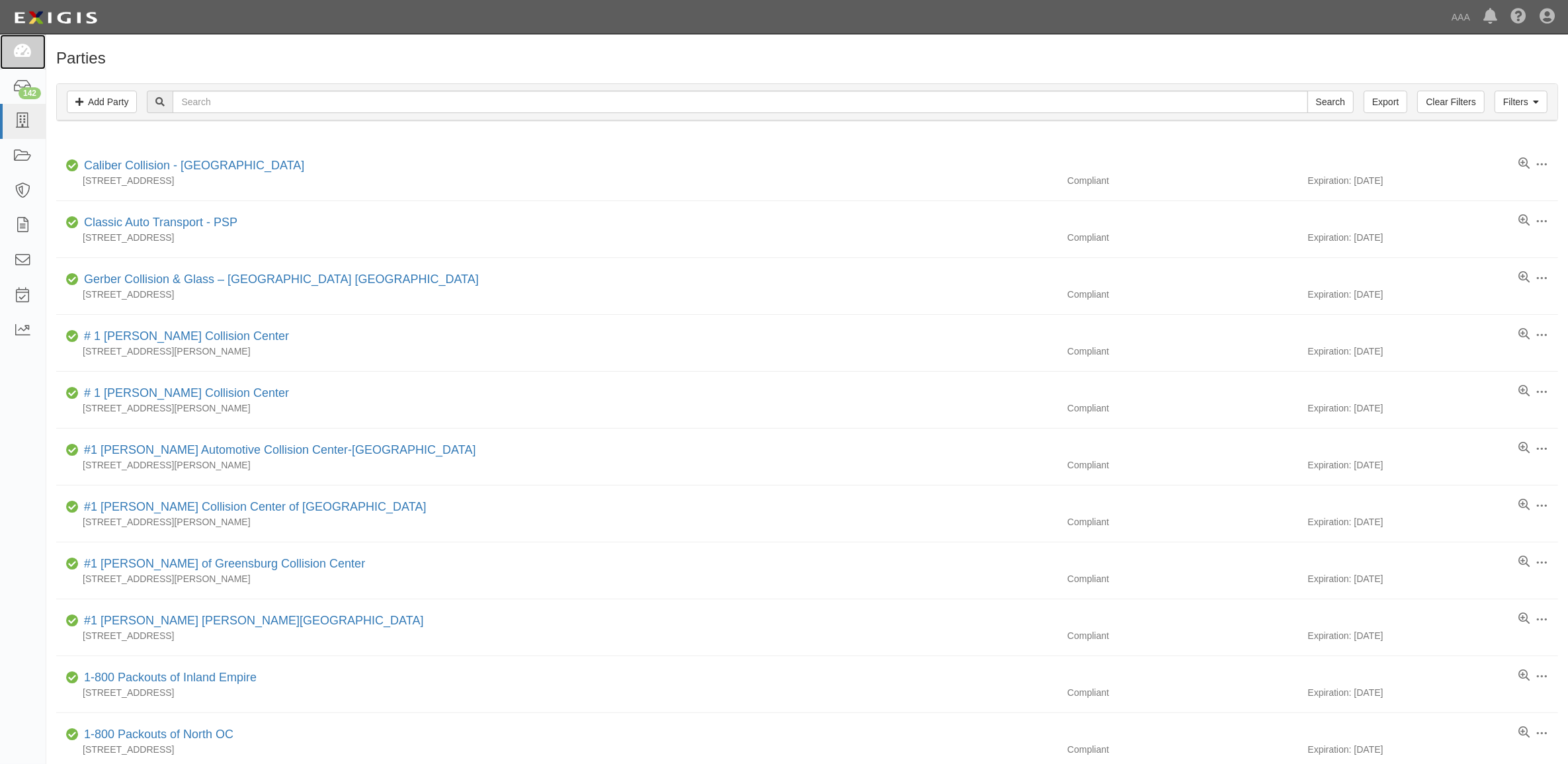
drag, startPoint x: 26, startPoint y: 53, endPoint x: 45, endPoint y: 68, distance: 24.2
click at [26, 53] on icon at bounding box center [23, 52] width 19 height 15
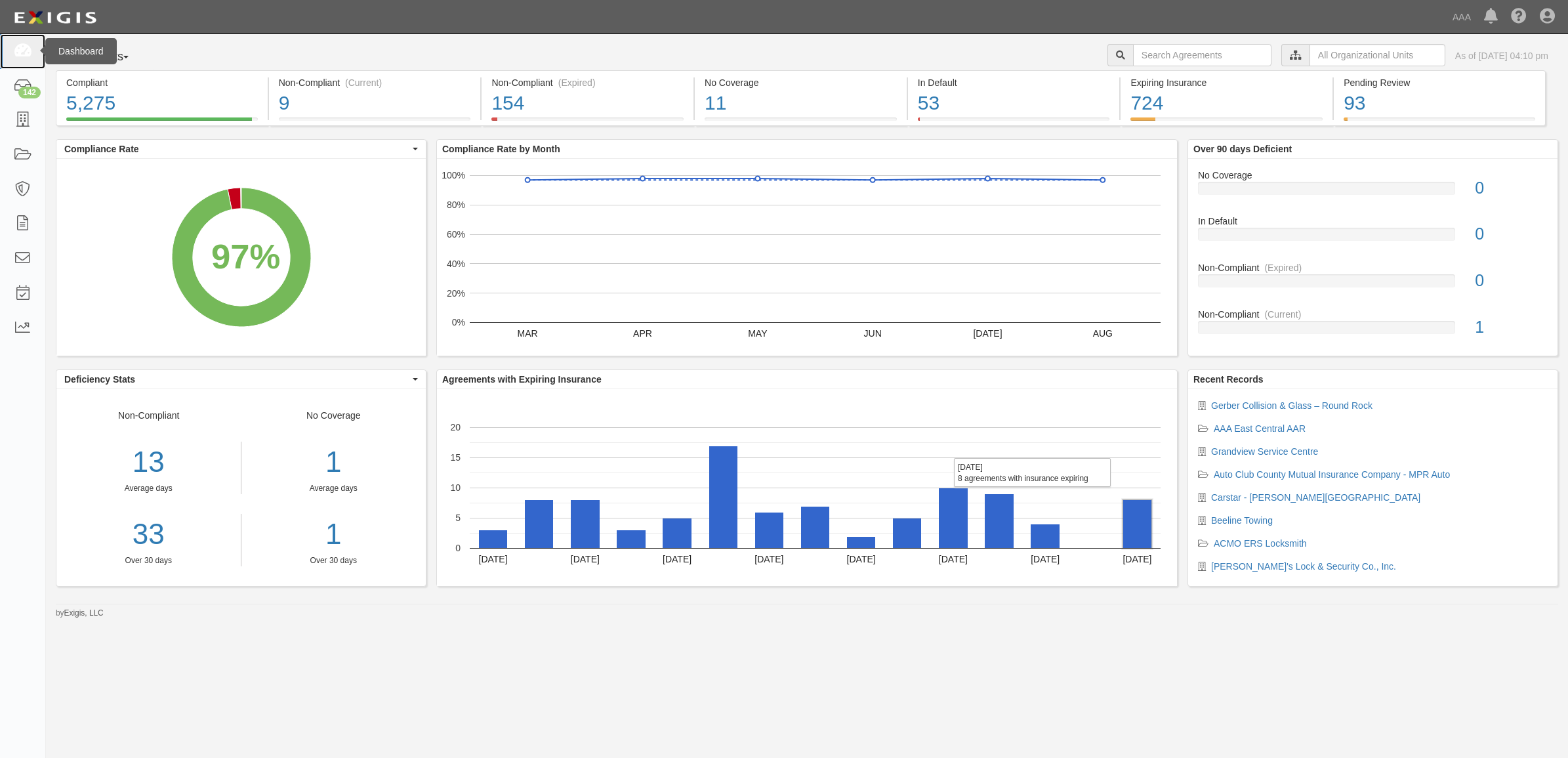
click at [14, 48] on icon at bounding box center [23, 51] width 19 height 15
click at [15, 44] on icon at bounding box center [23, 51] width 19 height 15
click at [25, 48] on icon at bounding box center [23, 51] width 19 height 15
click at [25, 46] on icon at bounding box center [23, 51] width 19 height 15
click at [24, 54] on icon at bounding box center [23, 51] width 19 height 15
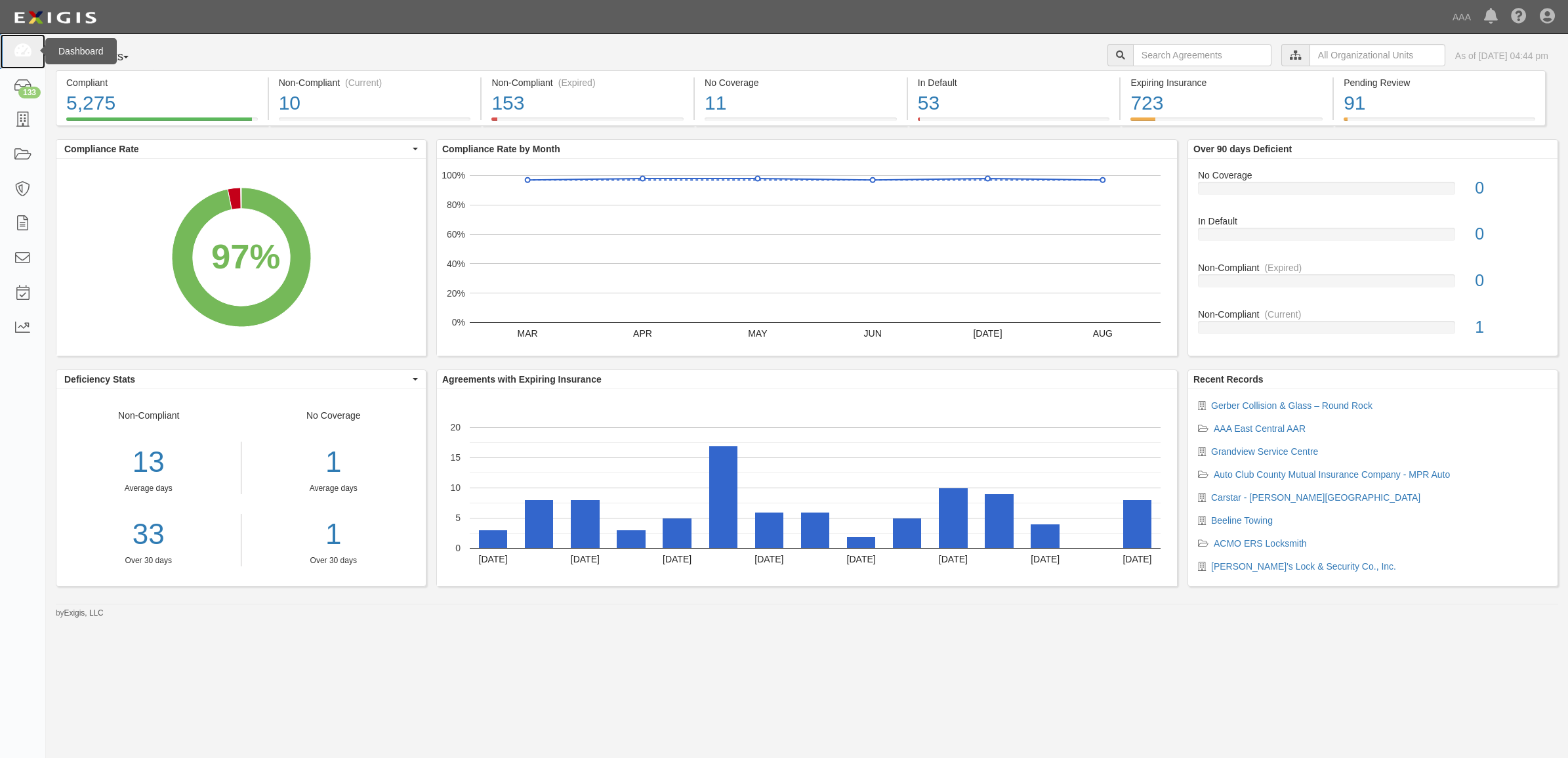
click at [18, 54] on icon at bounding box center [23, 51] width 19 height 15
